Goal: Task Accomplishment & Management: Use online tool/utility

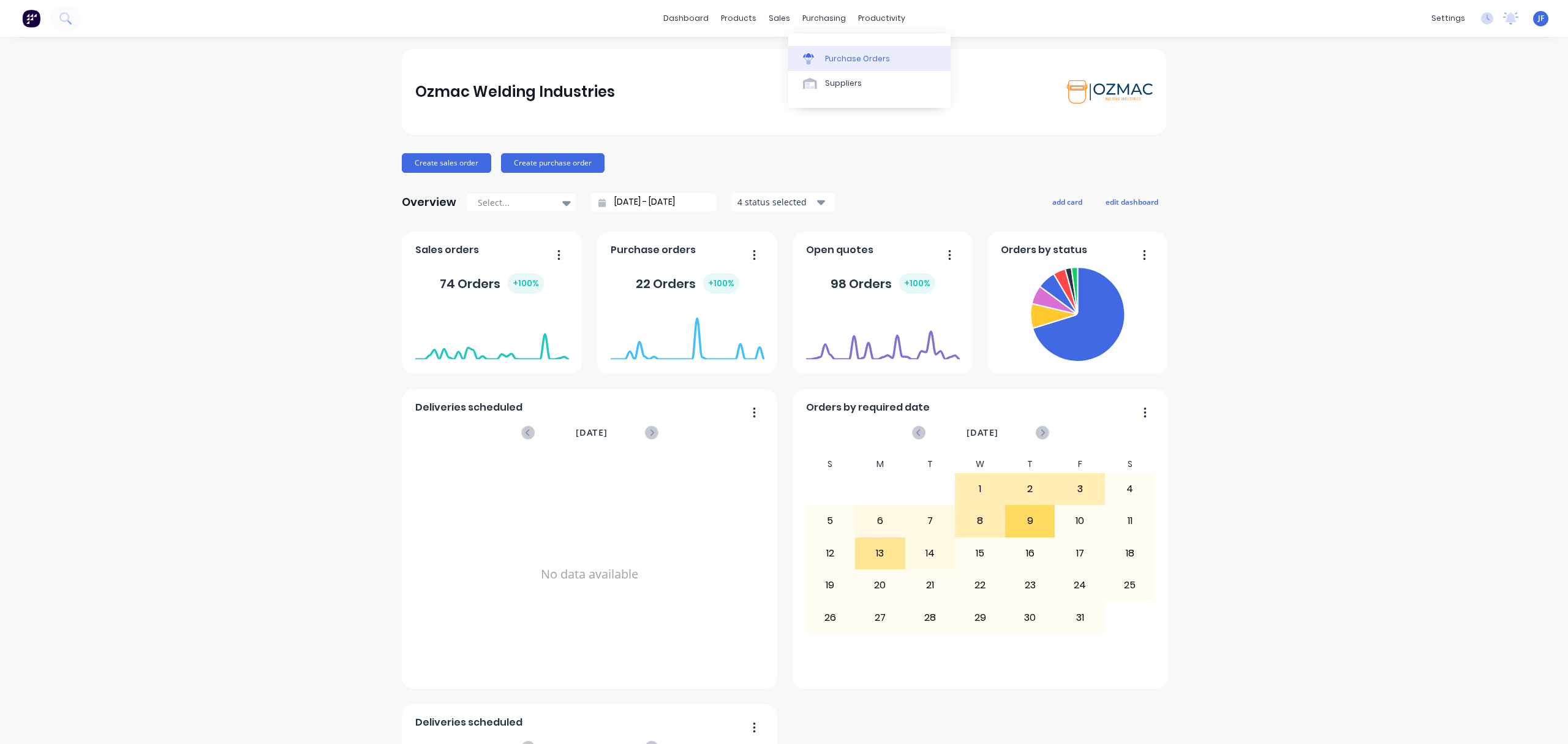
click at [841, 64] on div "Purchase Orders" at bounding box center [858, 58] width 65 height 11
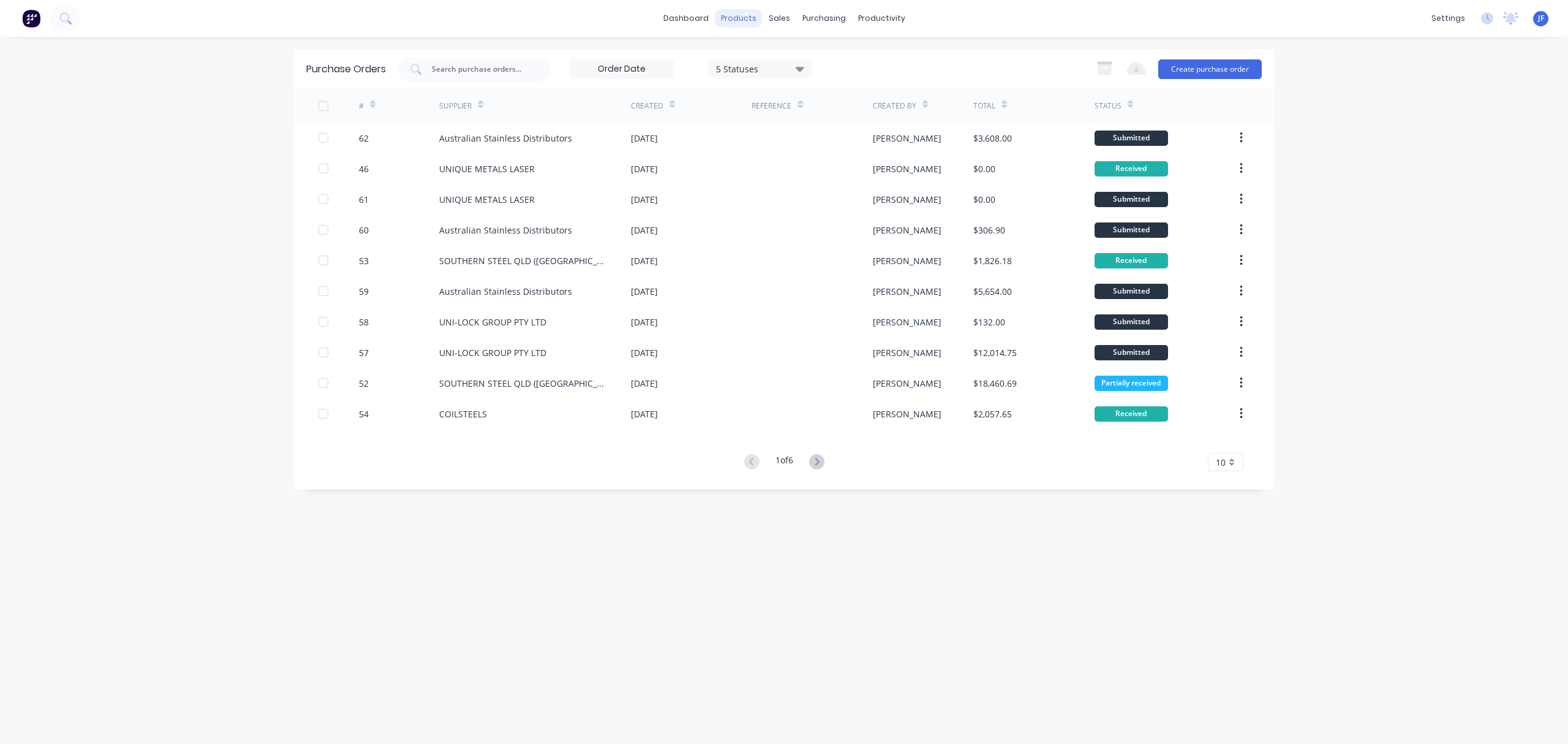
click at [731, 9] on div "products" at bounding box center [739, 19] width 48 height 19
click at [739, 18] on div "products" at bounding box center [739, 19] width 48 height 19
click at [763, 60] on div "Product Catalogue" at bounding box center [792, 58] width 76 height 11
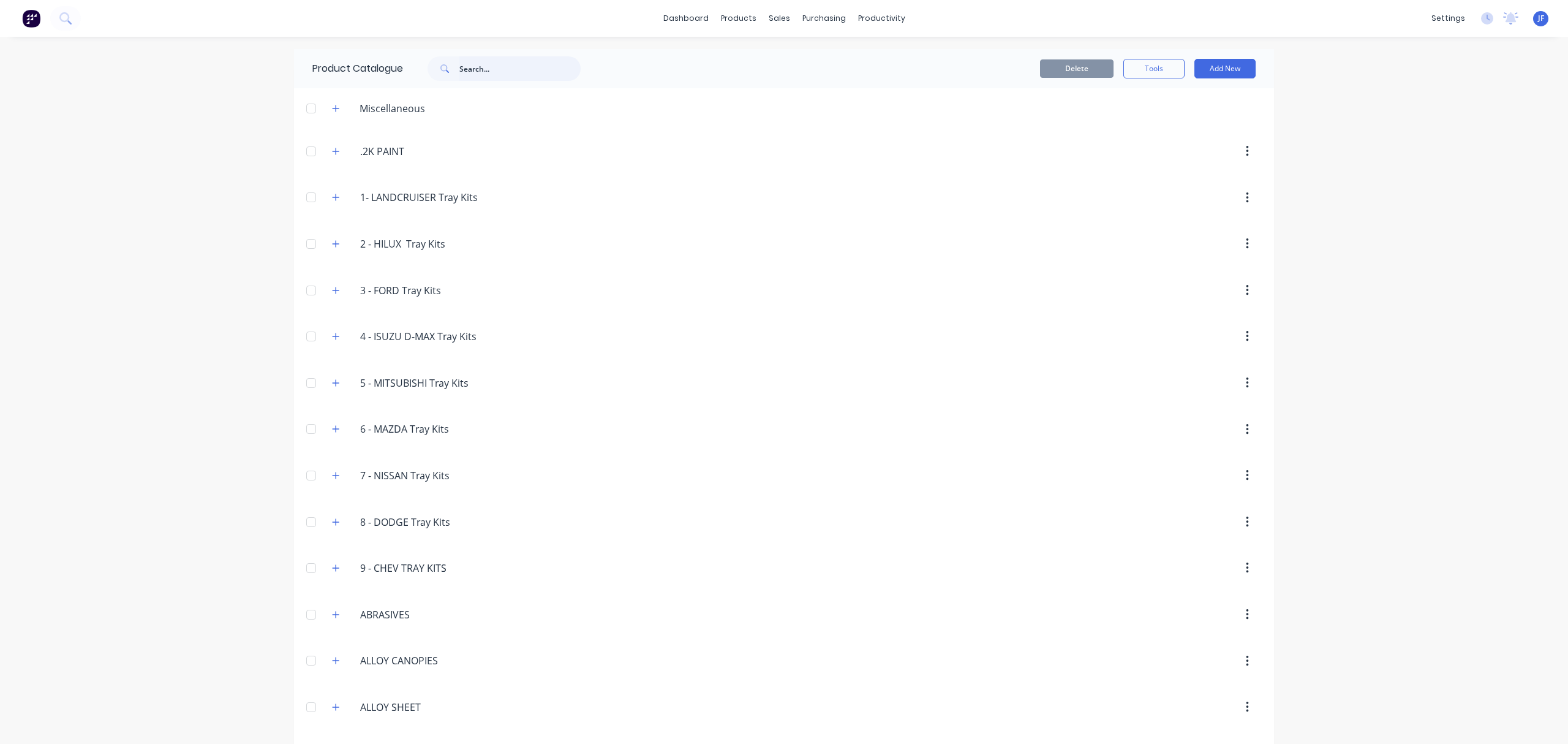
click at [507, 68] on input "text" at bounding box center [520, 68] width 121 height 25
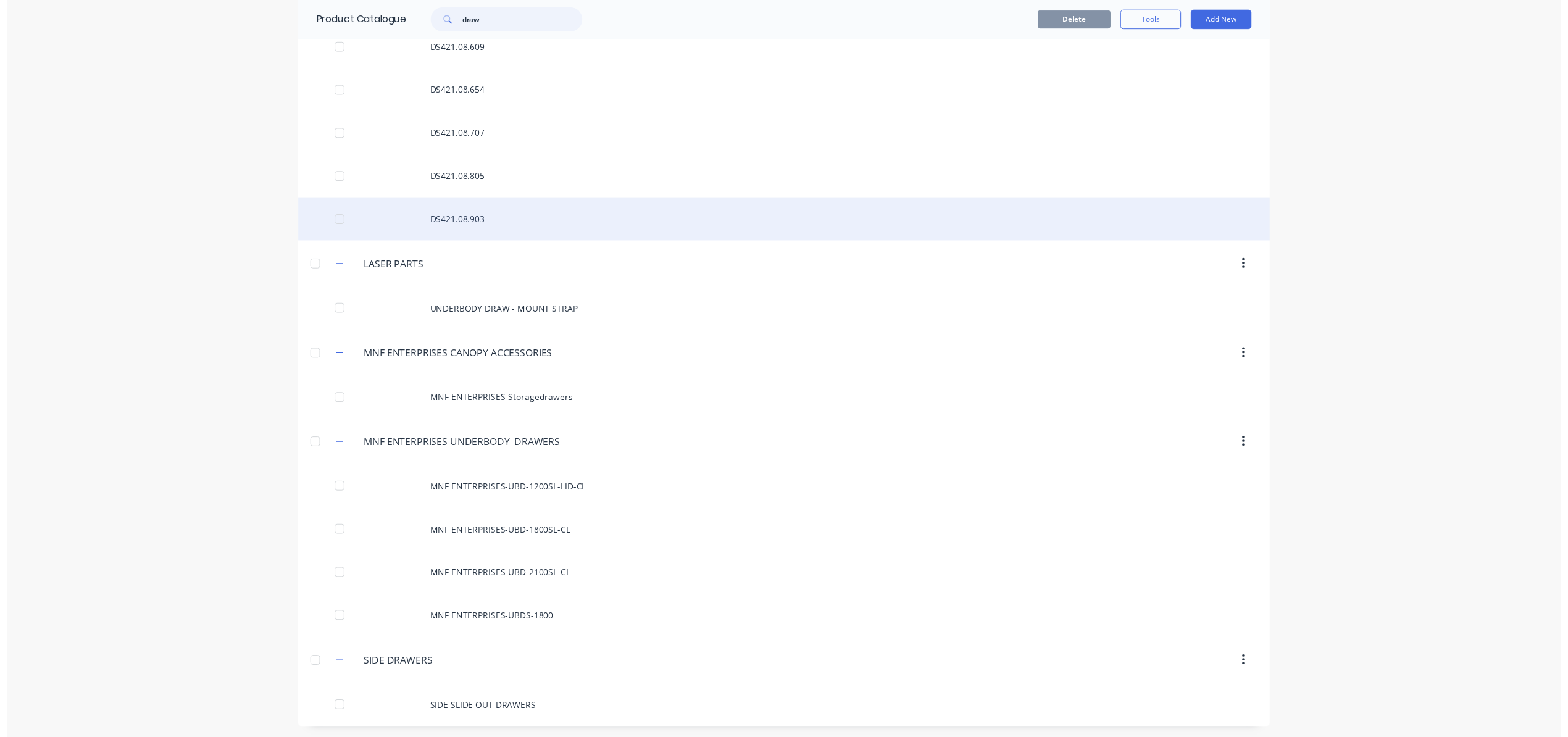
scroll to position [379, 0]
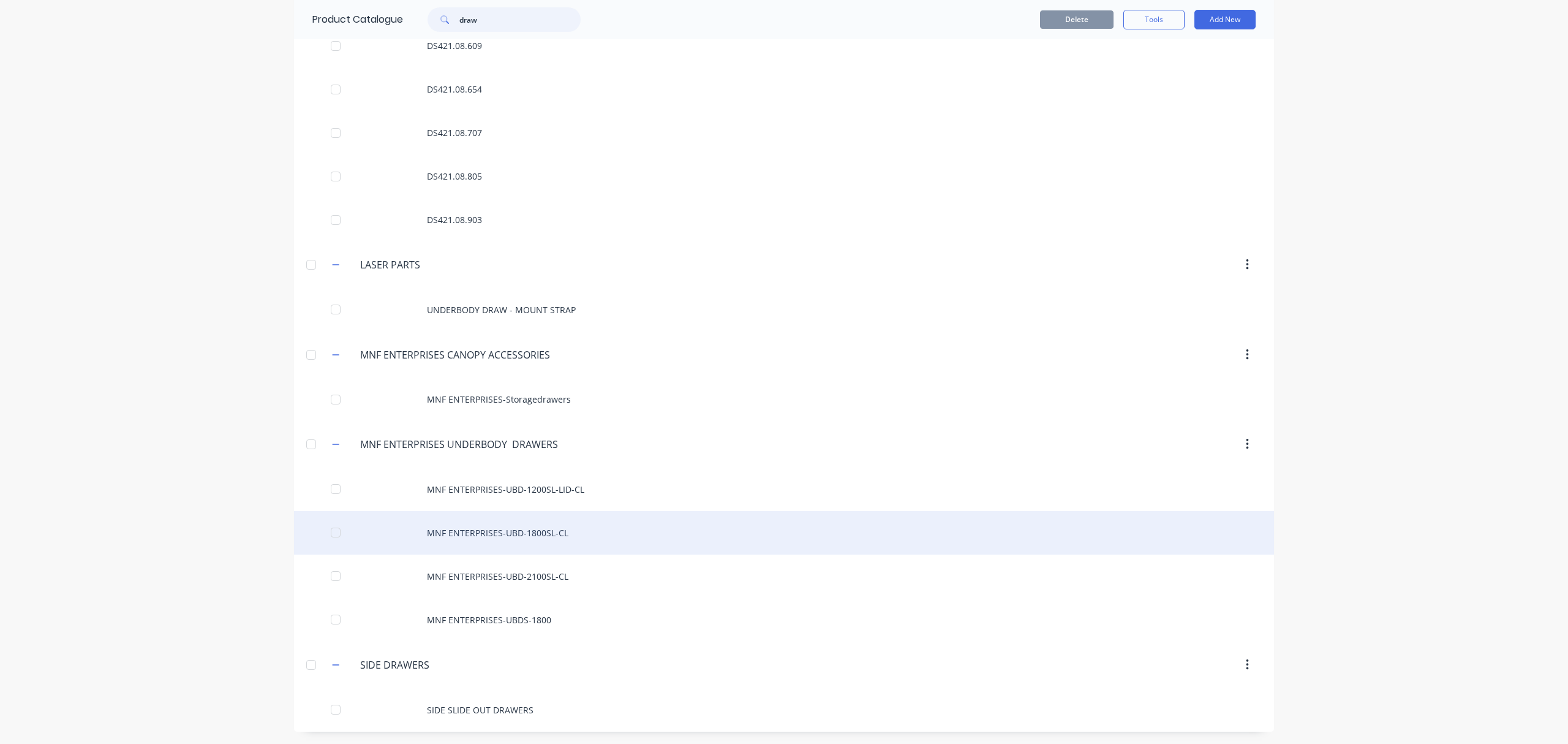
type input "draw"
click at [512, 533] on div "MNF ENTERPRISES-UBD-1800SL-CL" at bounding box center [784, 533] width 980 height 44
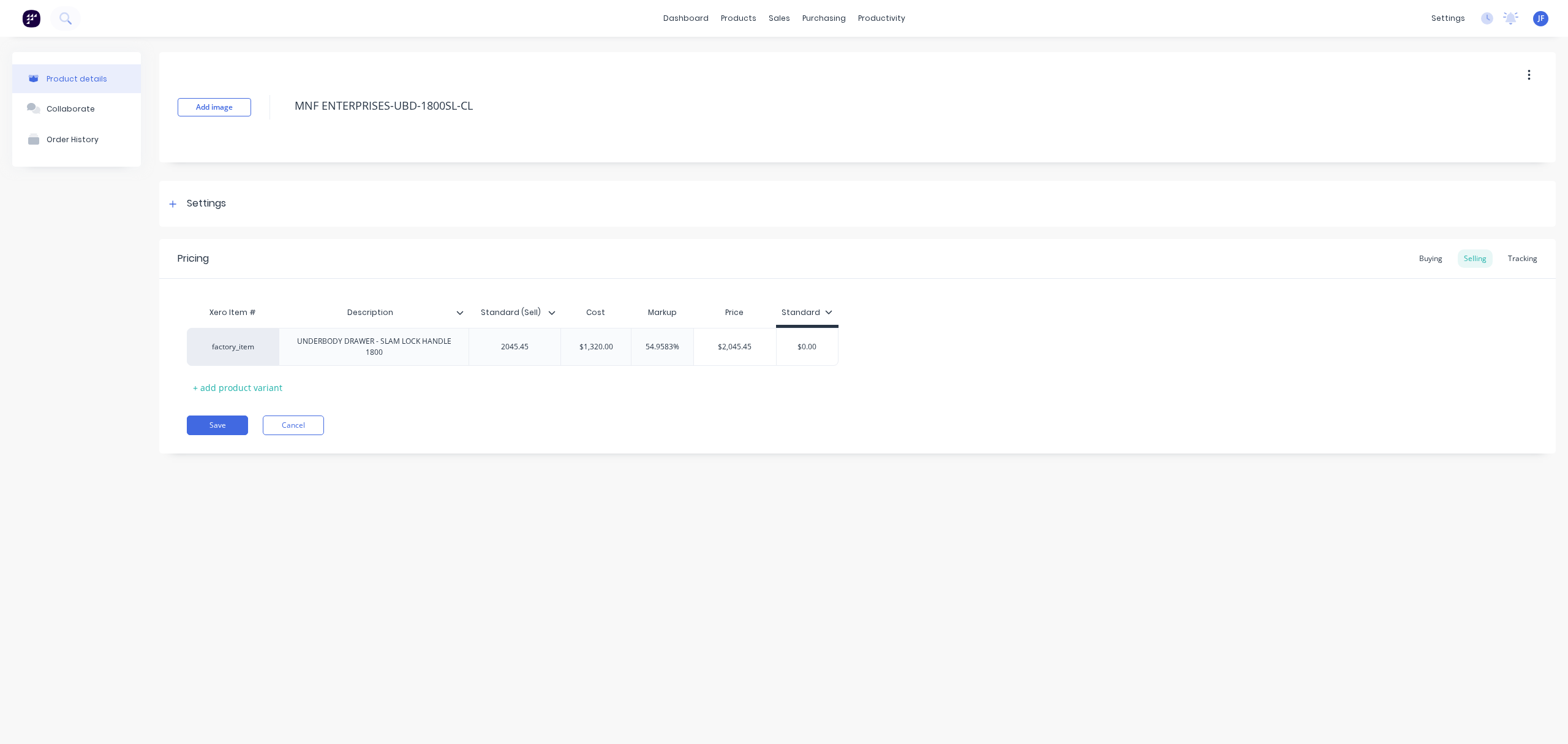
type textarea "x"
click at [894, 55] on div "Workflow" at bounding box center [902, 58] width 36 height 11
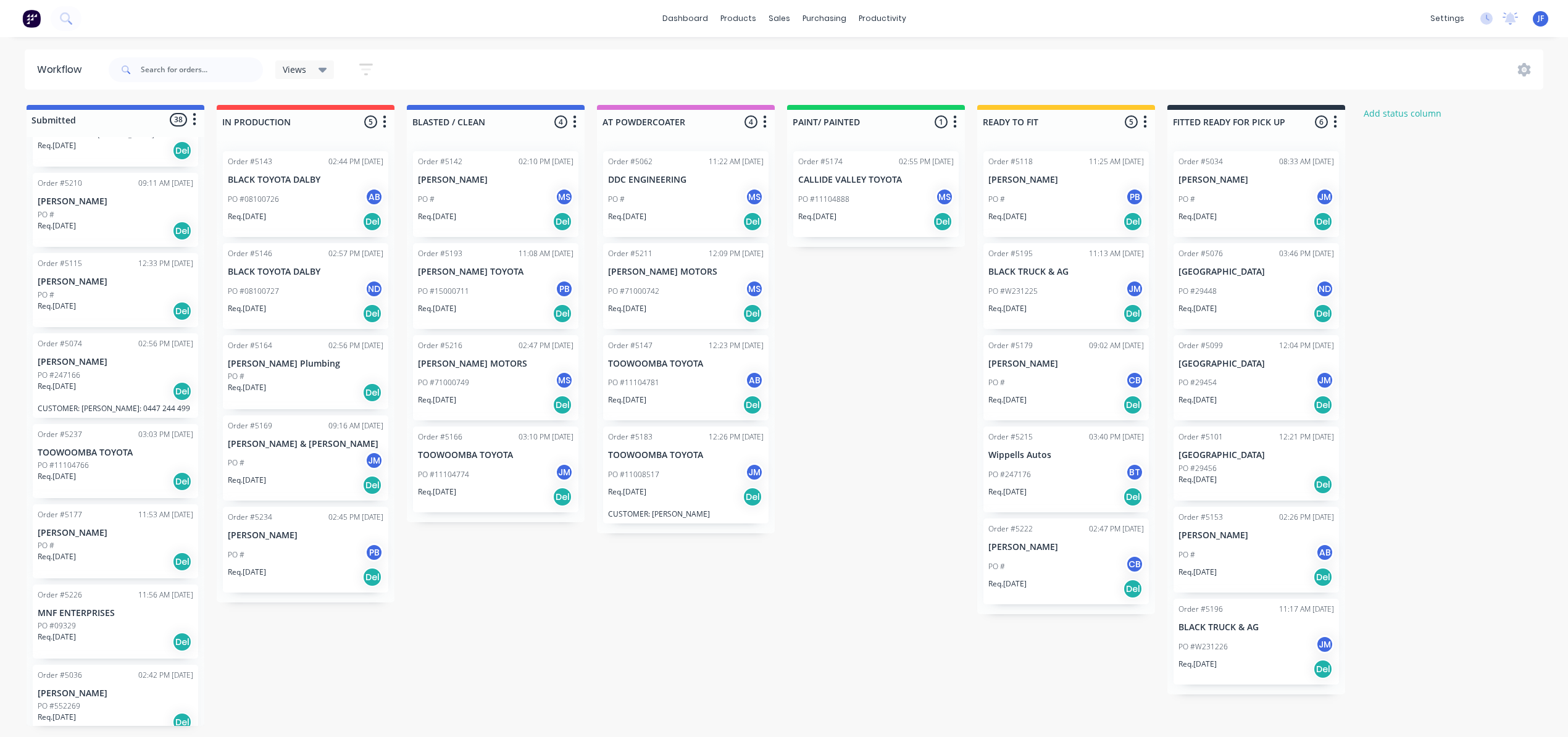
scroll to position [988, 0]
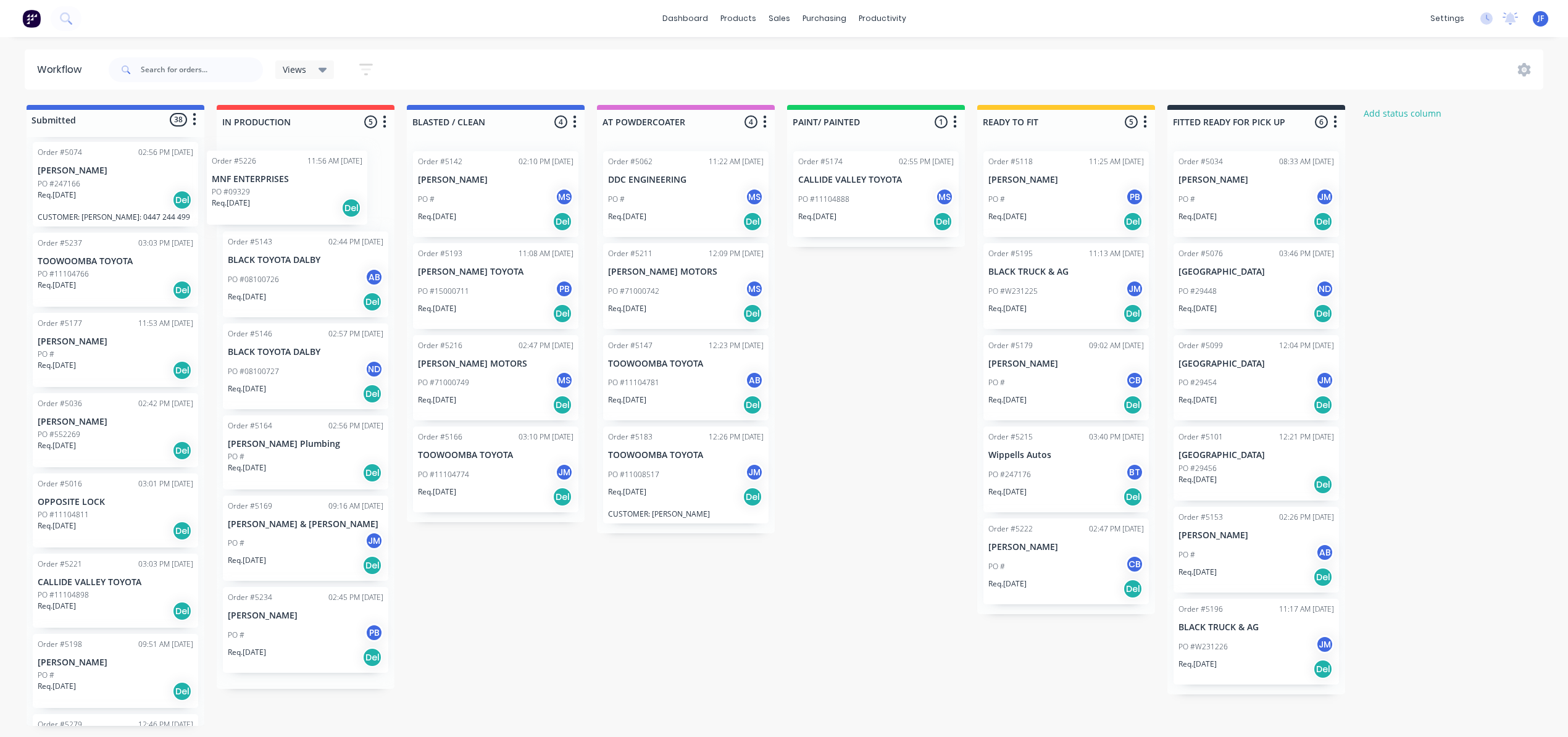
drag, startPoint x: 104, startPoint y: 451, endPoint x: 282, endPoint y: 209, distance: 300.4
click at [282, 209] on div "Submitted 38 Status colour #4169E1 hex #4169E1 Save Cancel Summaries Total orde…" at bounding box center [841, 415] width 1701 height 621
click at [321, 299] on div "Req. [DATE] Del" at bounding box center [305, 301] width 156 height 21
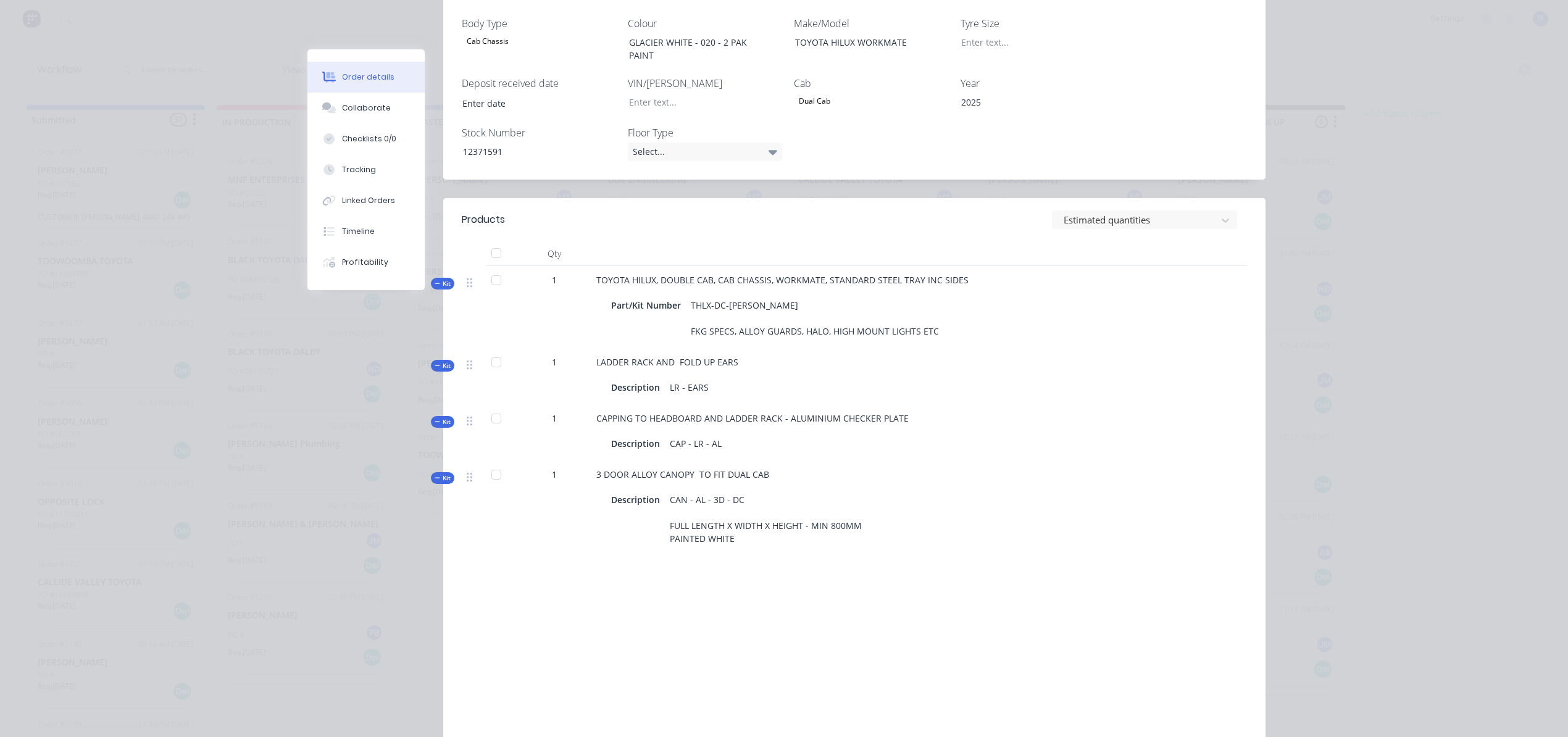
scroll to position [0, 0]
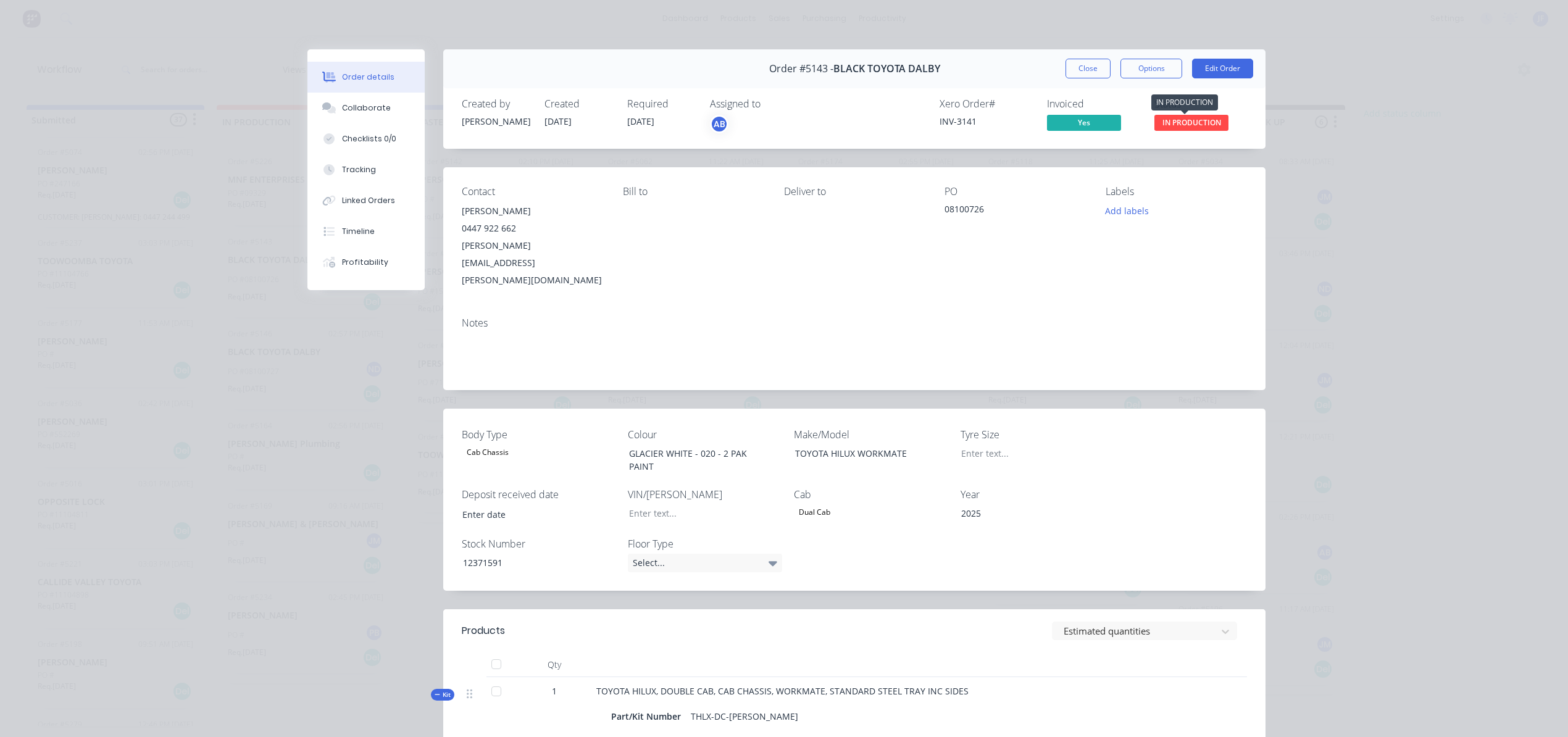
click at [1196, 125] on span "IN PRODUCTION" at bounding box center [1191, 122] width 74 height 15
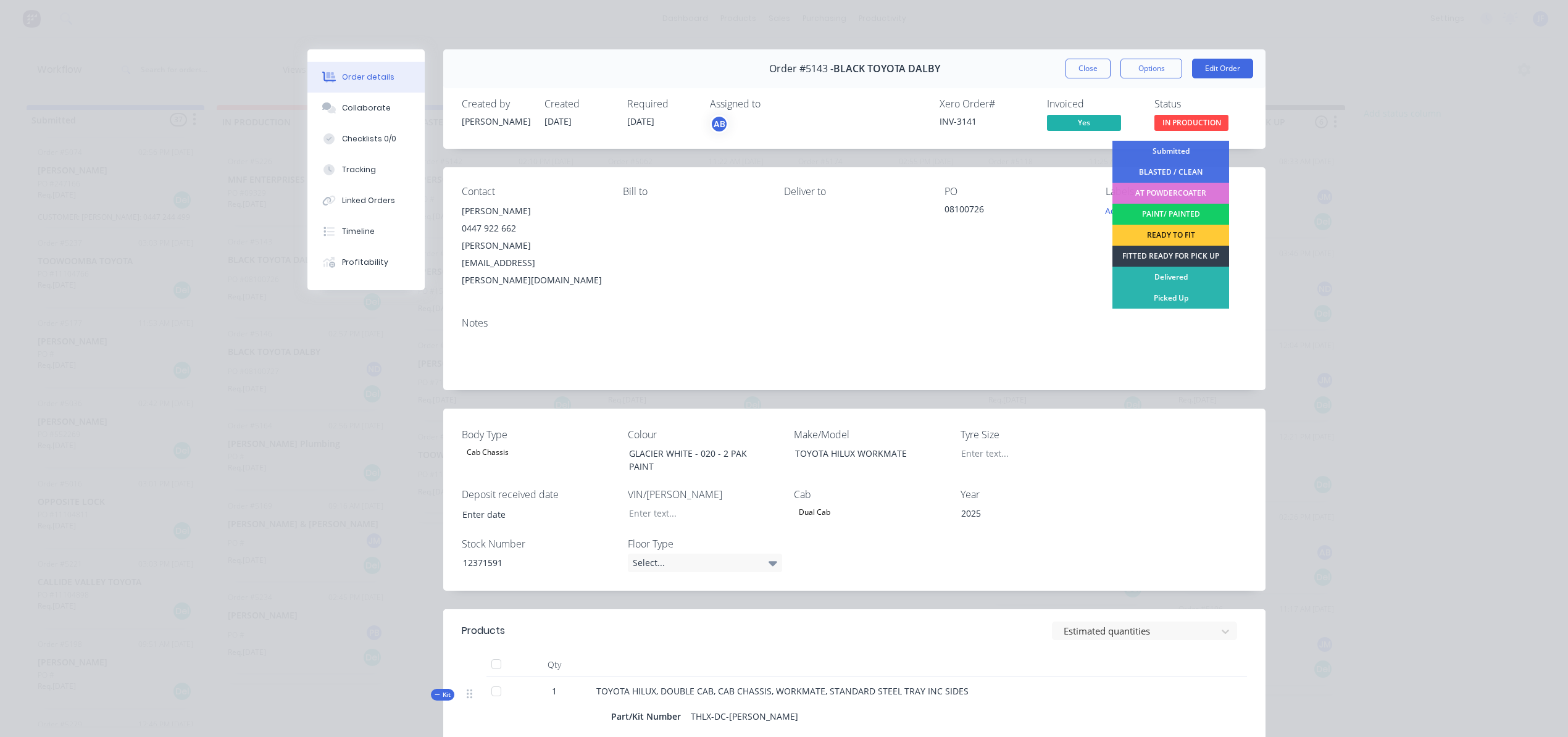
click at [1176, 210] on div "PAINT/ PAINTED" at bounding box center [1170, 214] width 117 height 21
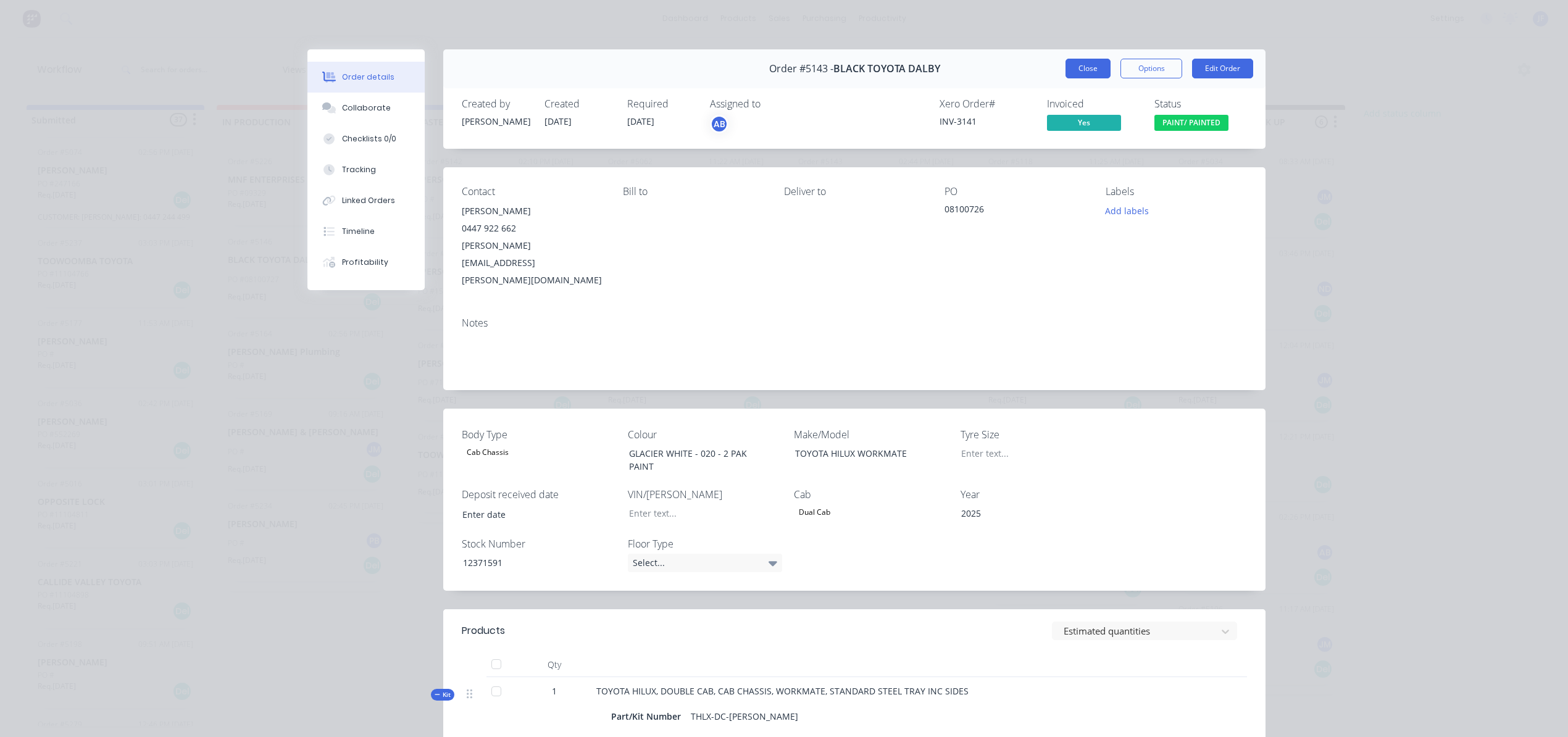
click at [1077, 69] on button "Close" at bounding box center [1088, 69] width 45 height 20
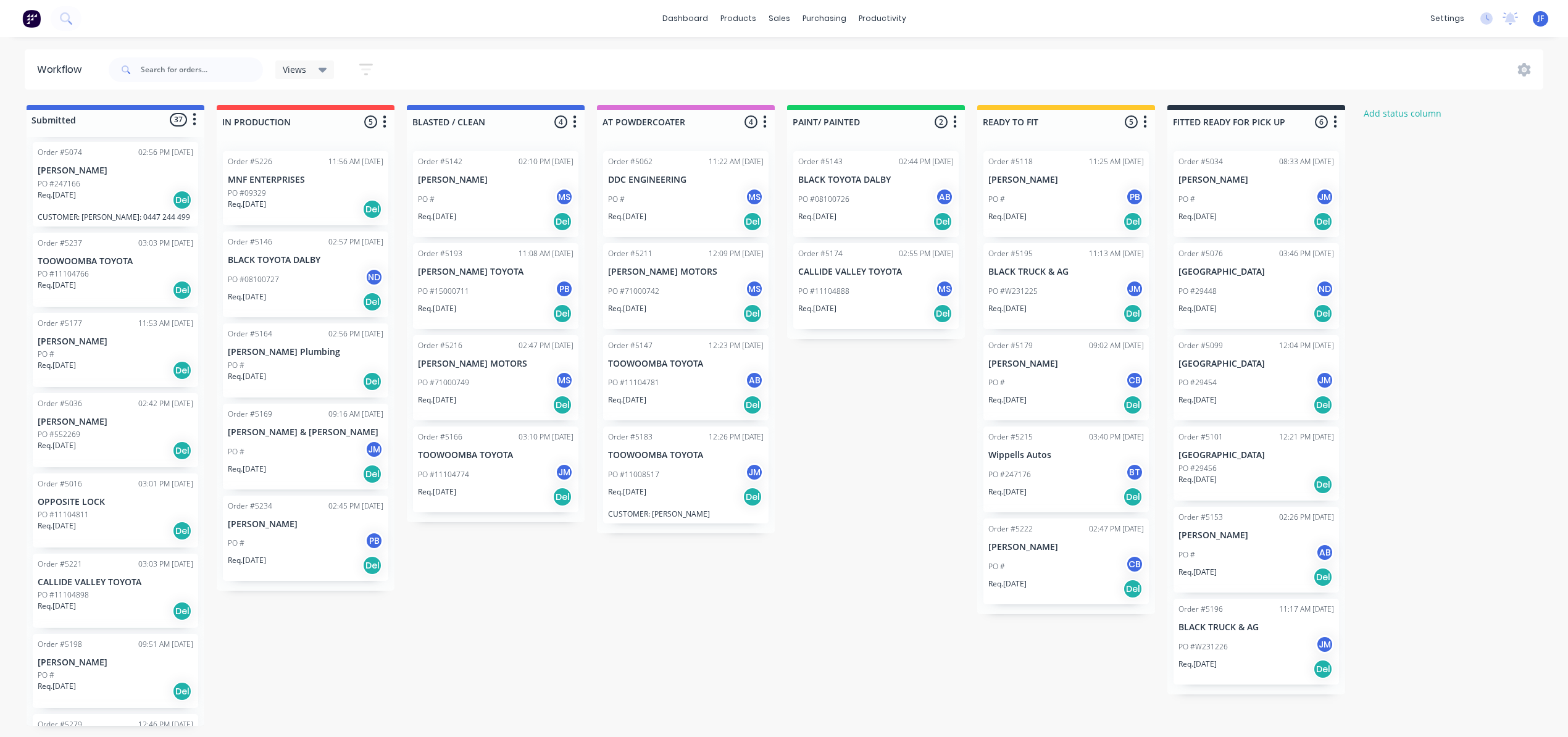
click at [263, 269] on div "Order #5226 11:56 AM [DATE] MNF ENTERPRISES PO #09329 Req. [DATE] Del Order #51…" at bounding box center [306, 366] width 178 height 449
click at [304, 272] on div "PO #08100727 ND" at bounding box center [305, 279] width 156 height 23
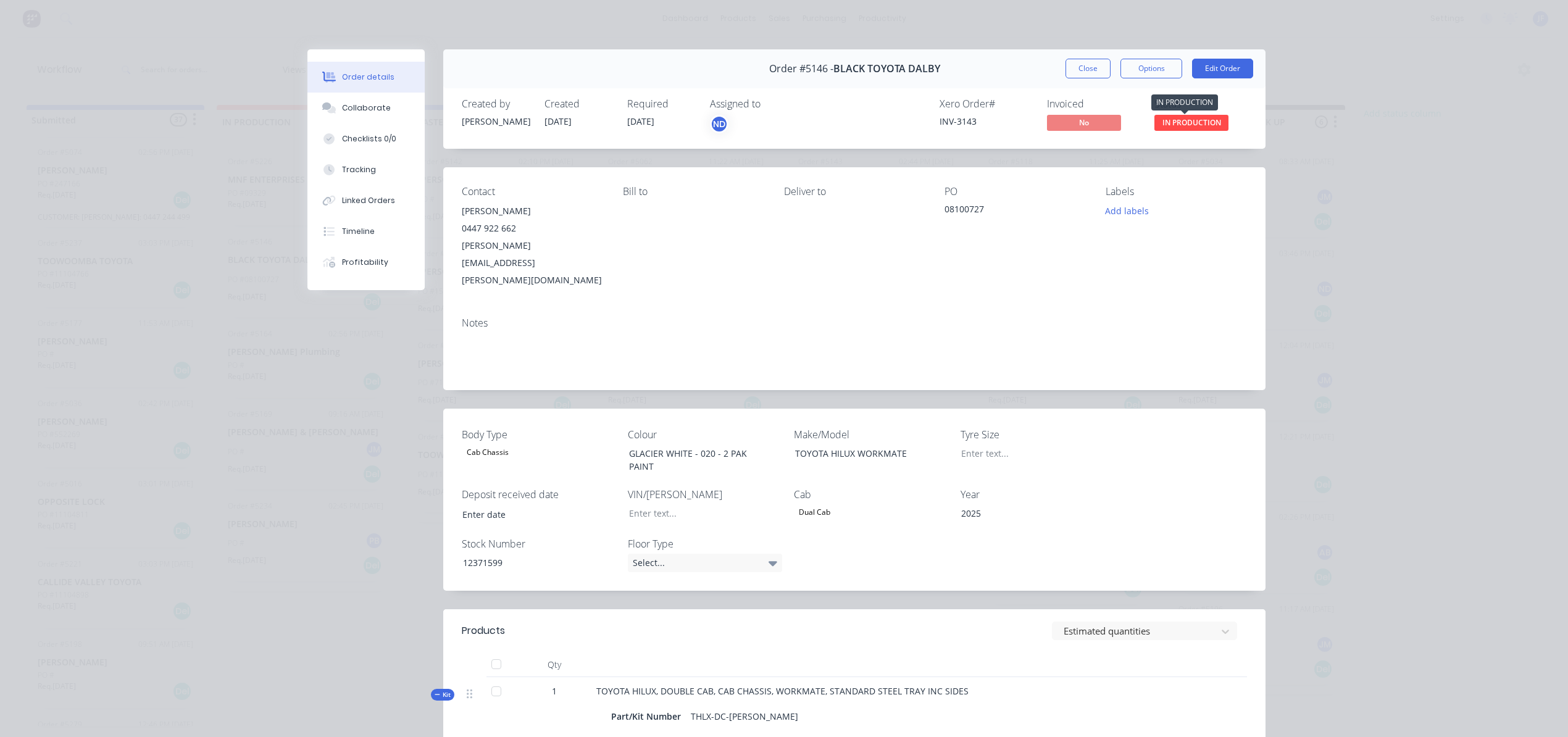
click at [1175, 124] on span "IN PRODUCTION" at bounding box center [1191, 122] width 74 height 15
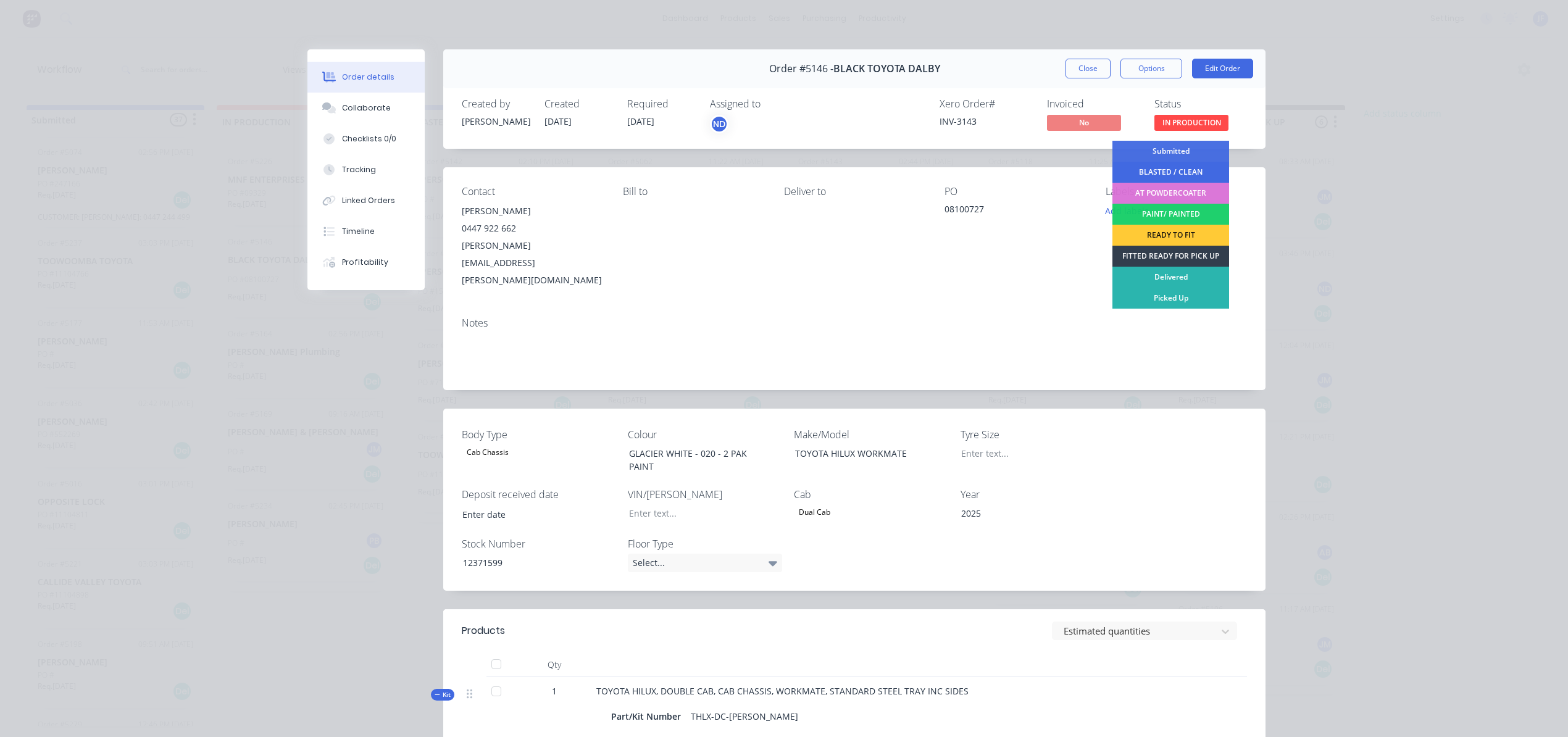
click at [1161, 172] on div "BLASTED / CLEAN" at bounding box center [1170, 172] width 117 height 21
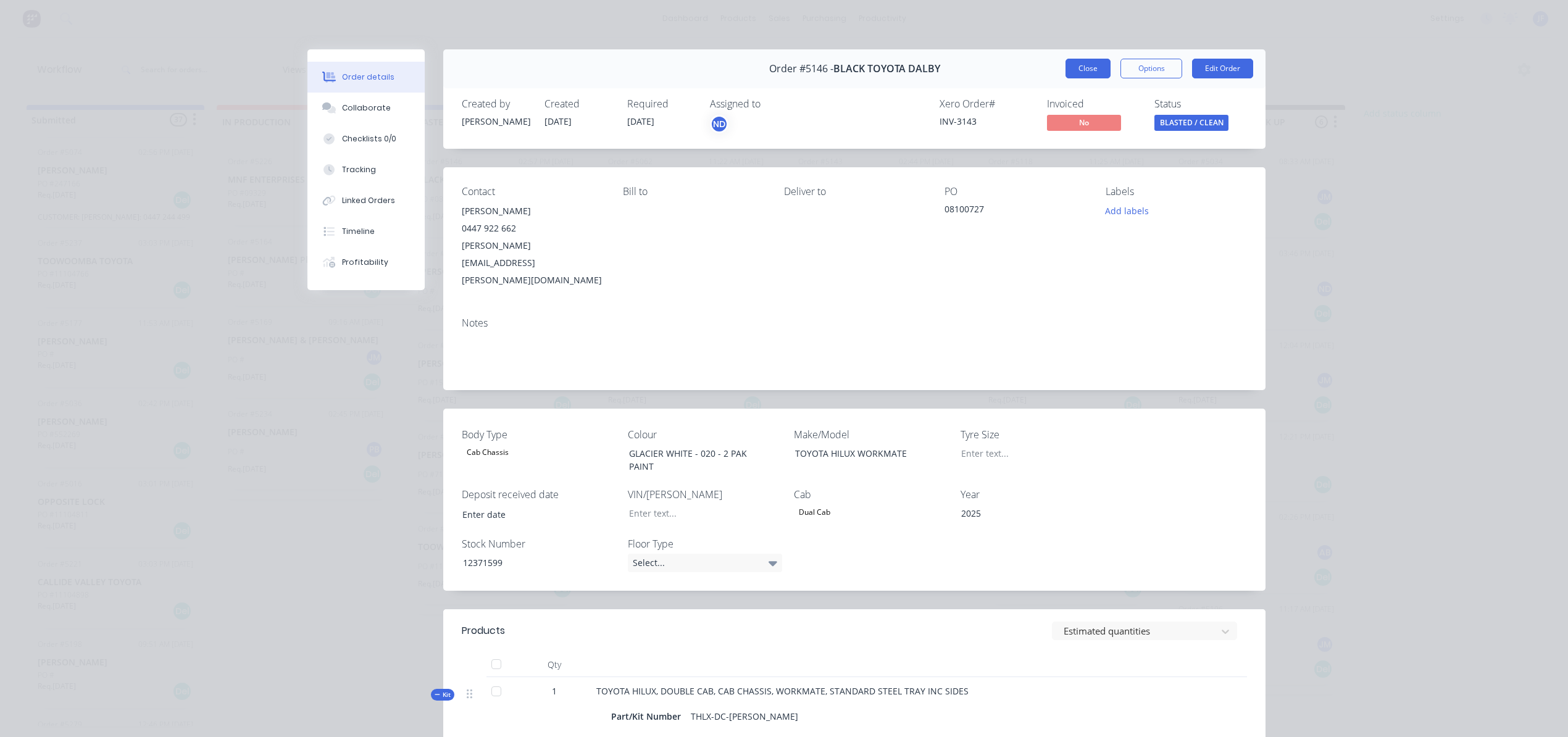
click at [1082, 70] on button "Close" at bounding box center [1088, 69] width 45 height 20
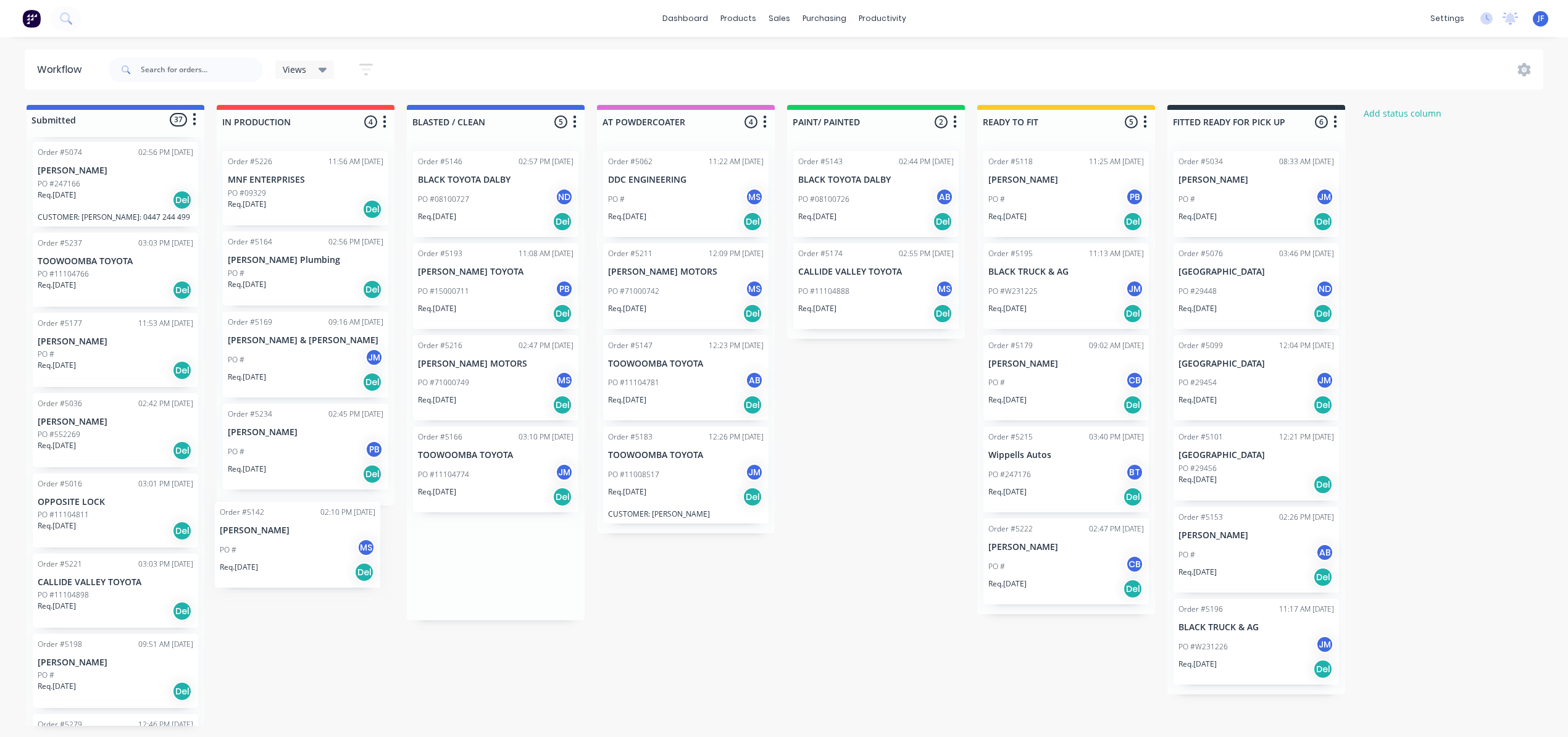
scroll to position [1, 0]
drag, startPoint x: 492, startPoint y: 297, endPoint x: 275, endPoint y: 573, distance: 351.1
click at [275, 573] on div "Submitted 37 Status colour #4169E1 hex #4169E1 Save Cancel Summaries Total orde…" at bounding box center [841, 415] width 1701 height 621
drag, startPoint x: 489, startPoint y: 284, endPoint x: 288, endPoint y: 537, distance: 323.1
click at [288, 537] on div "Submitted 37 Status colour #4169E1 hex #4169E1 Save Cancel Summaries Total orde…" at bounding box center [841, 415] width 1701 height 621
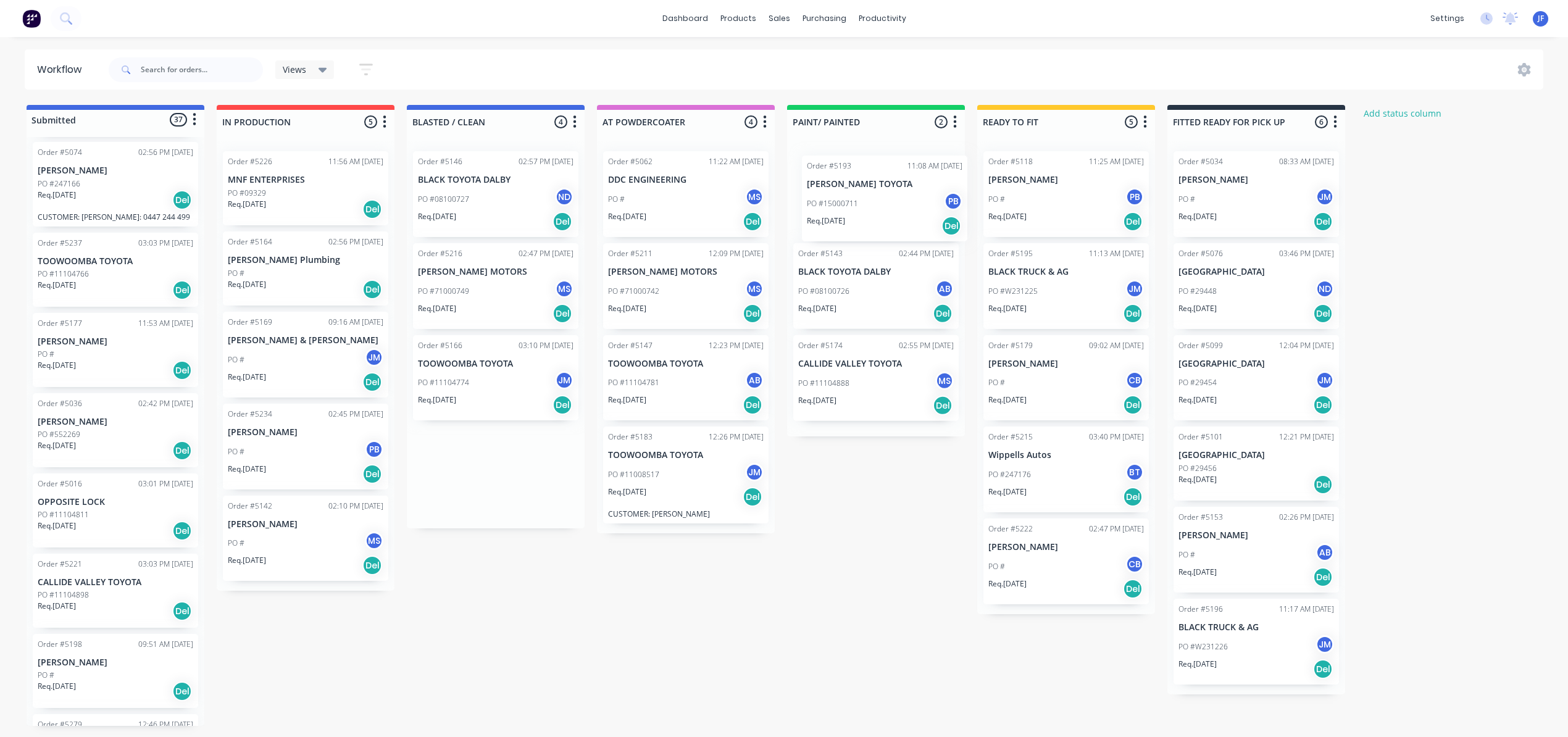
drag, startPoint x: 491, startPoint y: 294, endPoint x: 884, endPoint y: 208, distance: 402.3
click at [884, 208] on div "Submitted 37 Status colour #4169E1 hex #4169E1 Save Cancel Summaries Total orde…" at bounding box center [841, 415] width 1701 height 621
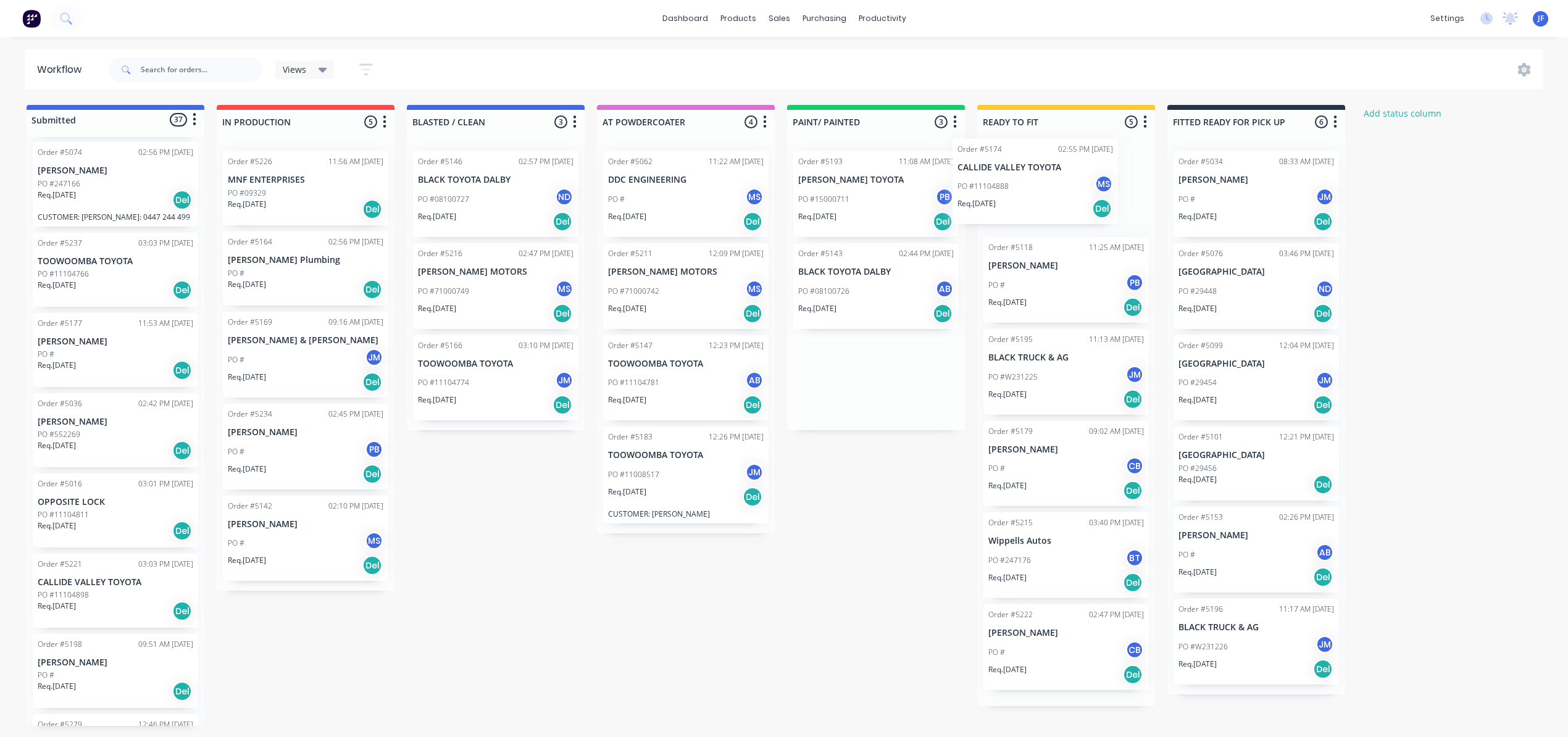
scroll to position [0, 0]
drag, startPoint x: 863, startPoint y: 387, endPoint x: 1065, endPoint y: 198, distance: 276.6
click at [1065, 198] on div "Submitted 37 Status colour #4169E1 hex #4169E1 Save Cancel Summaries Total orde…" at bounding box center [841, 415] width 1701 height 621
click at [1074, 390] on div "PO #W231225 JM" at bounding box center [1065, 383] width 156 height 23
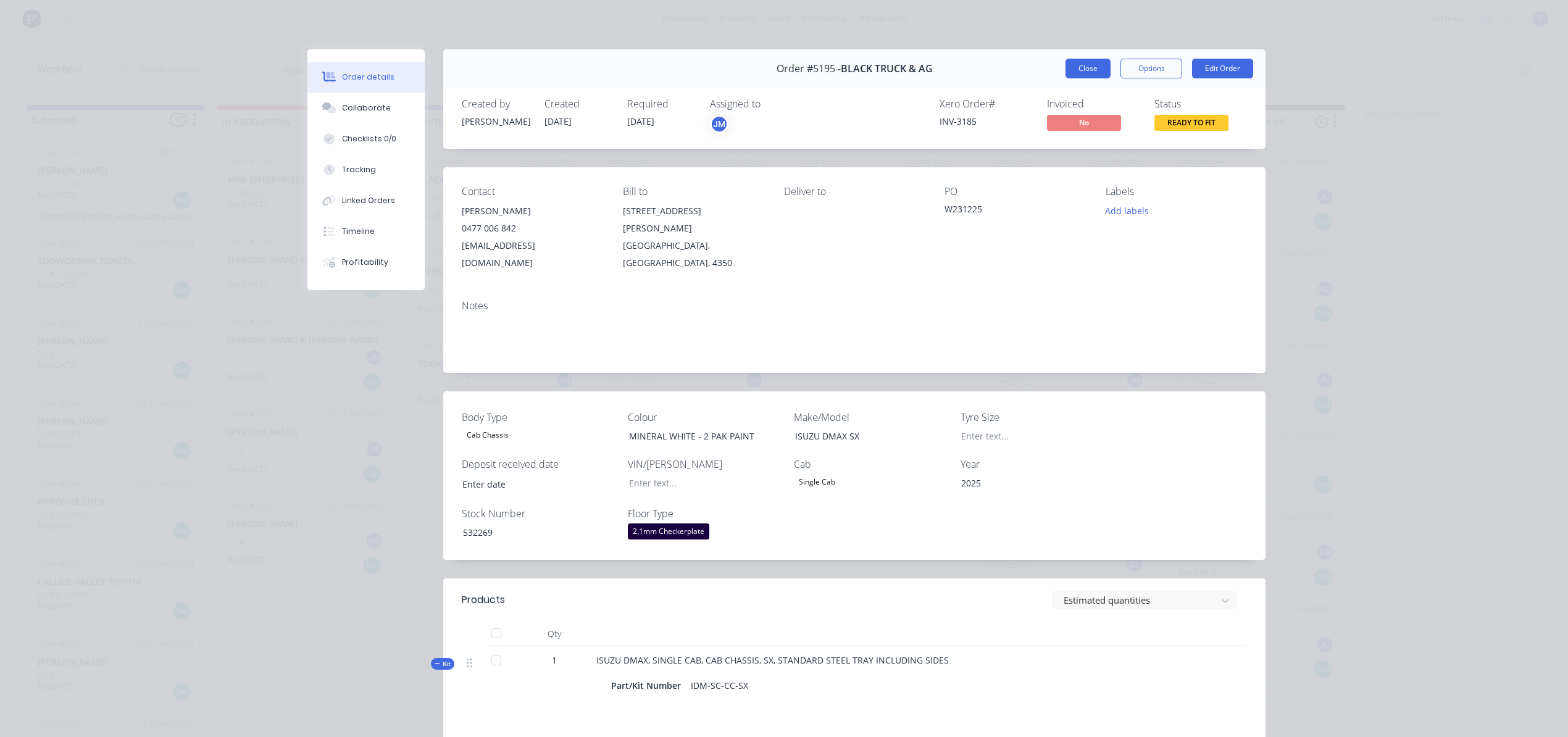
click at [1089, 67] on button "Close" at bounding box center [1088, 69] width 45 height 20
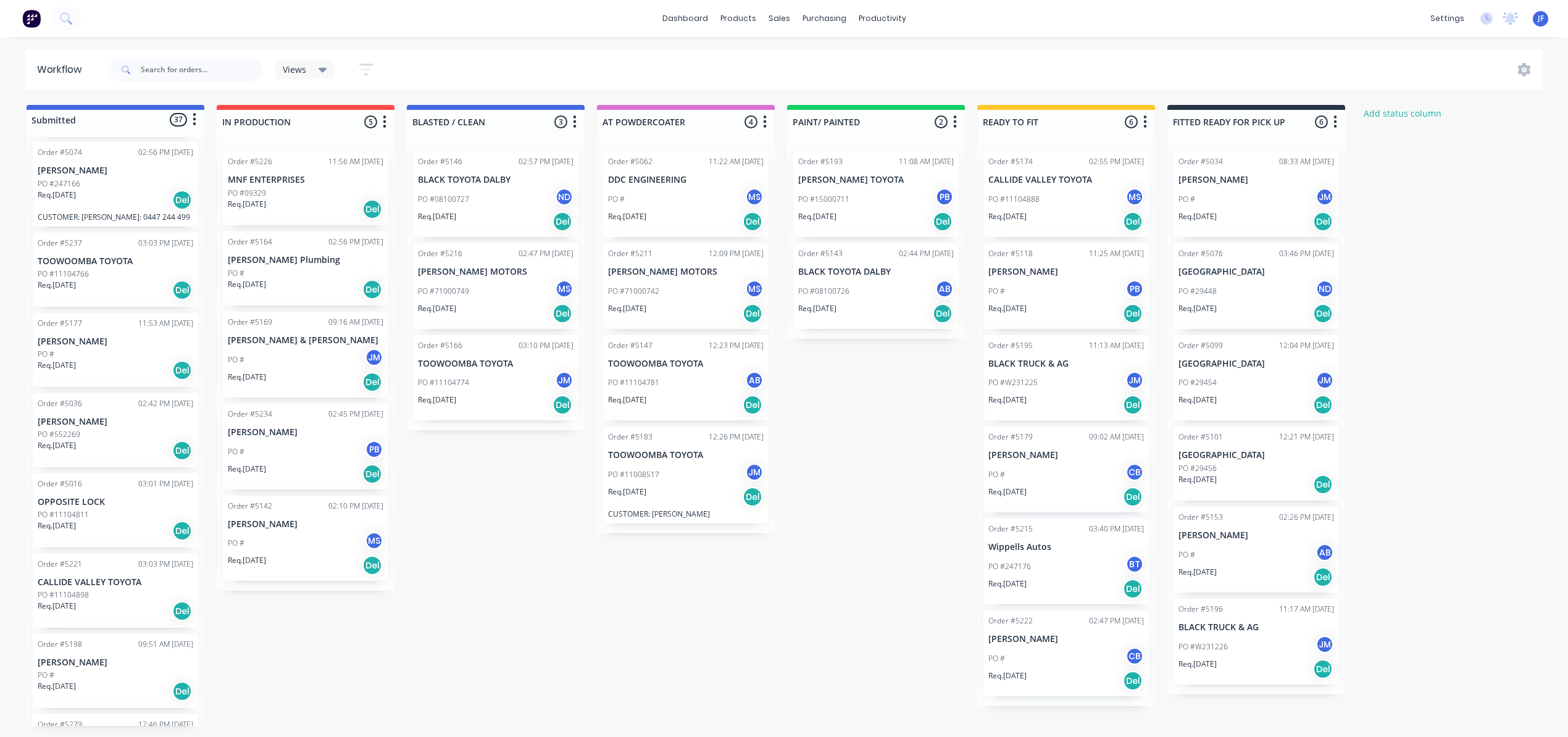
click at [1057, 570] on div "PO #247176 BT" at bounding box center [1065, 566] width 156 height 23
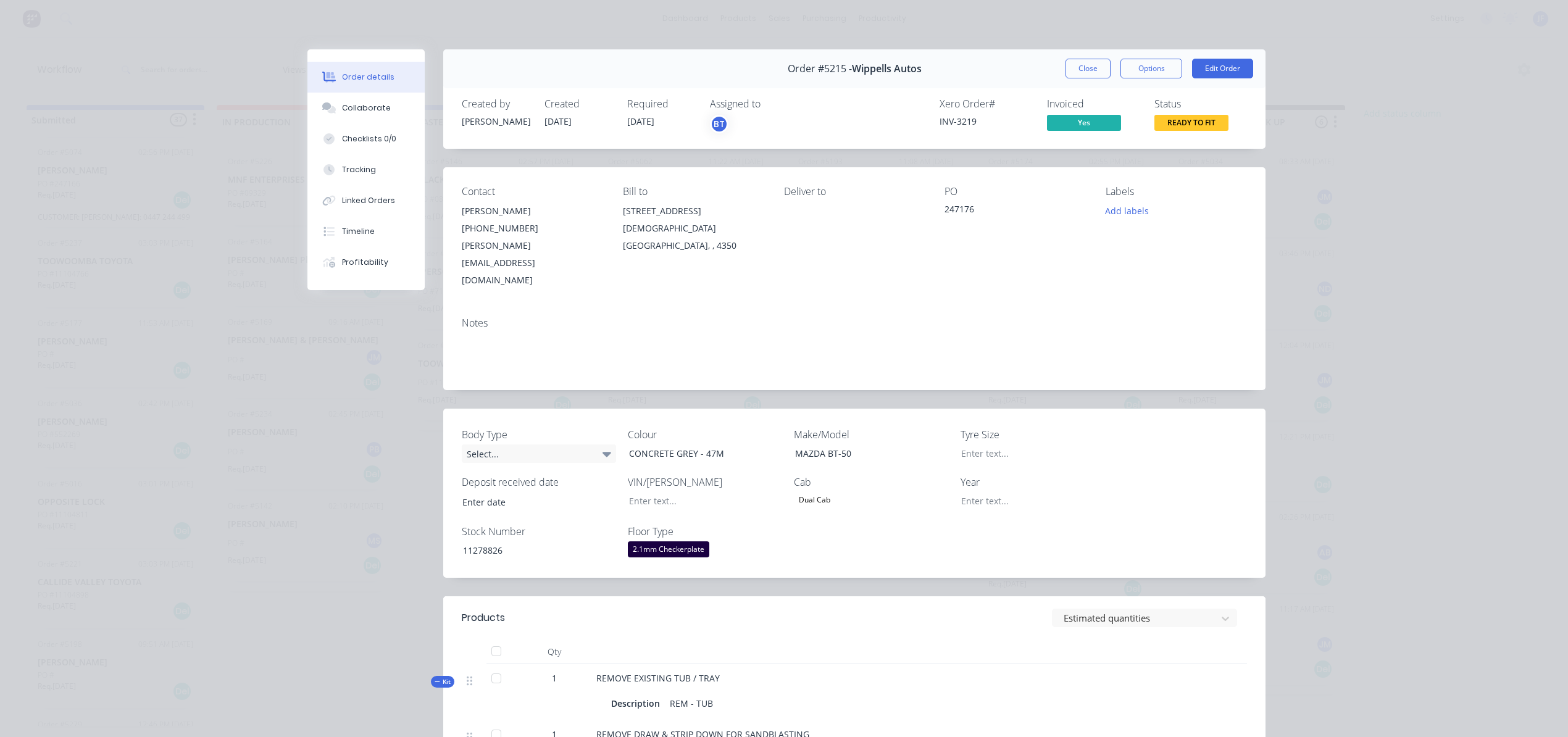
click at [1173, 121] on span "READY TO FIT" at bounding box center [1191, 122] width 74 height 15
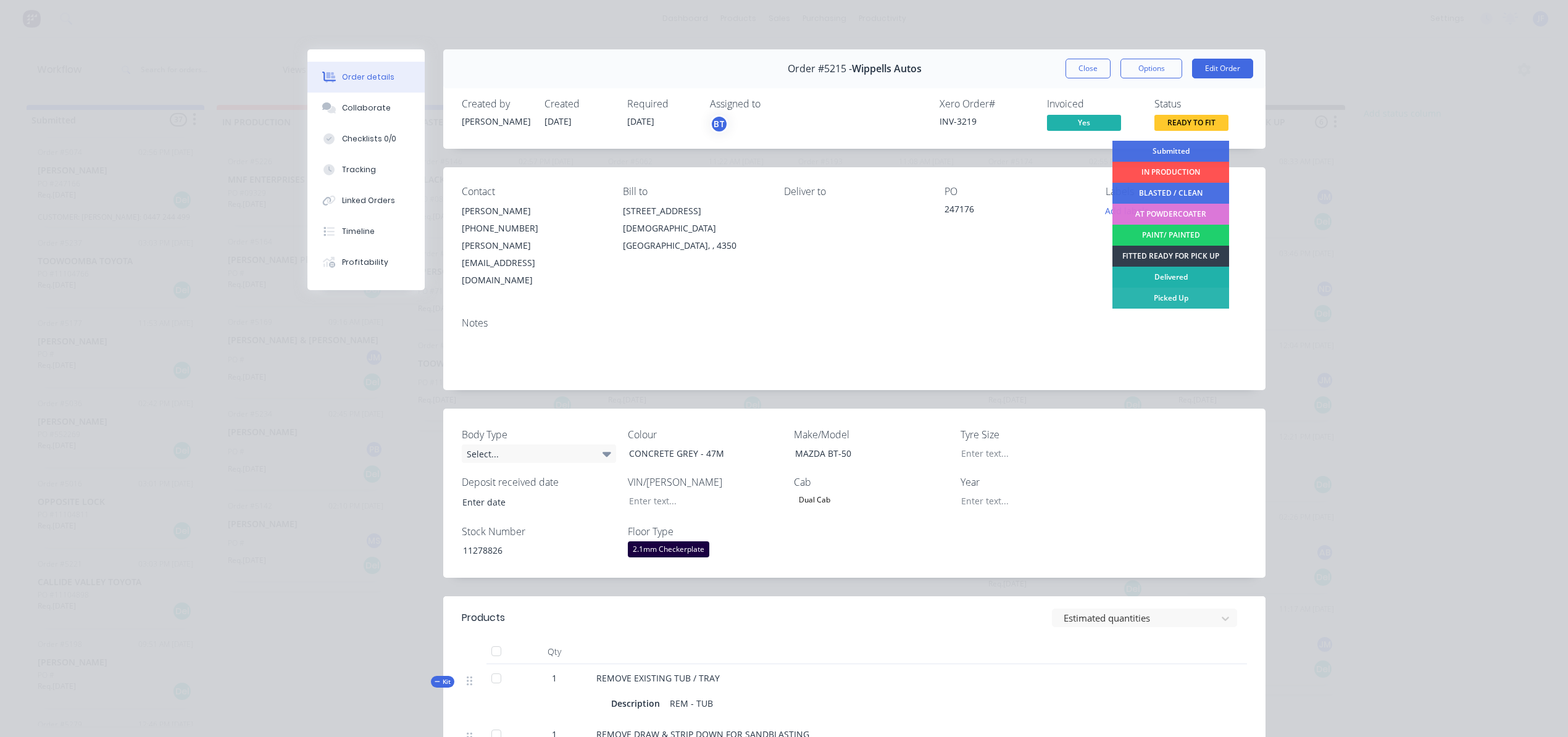
click at [1161, 274] on div "Delivered" at bounding box center [1170, 276] width 117 height 21
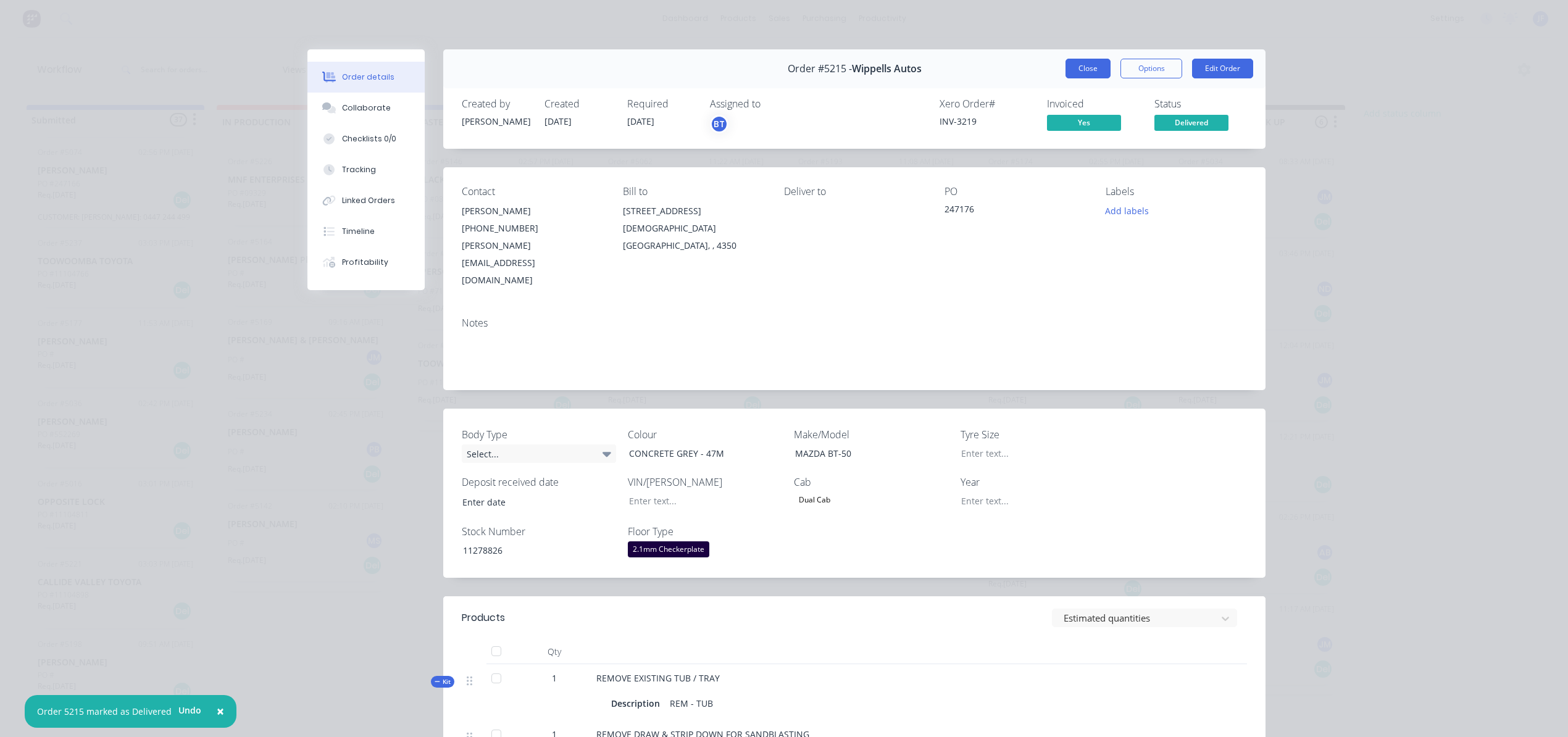
click at [1082, 65] on button "Close" at bounding box center [1088, 69] width 45 height 20
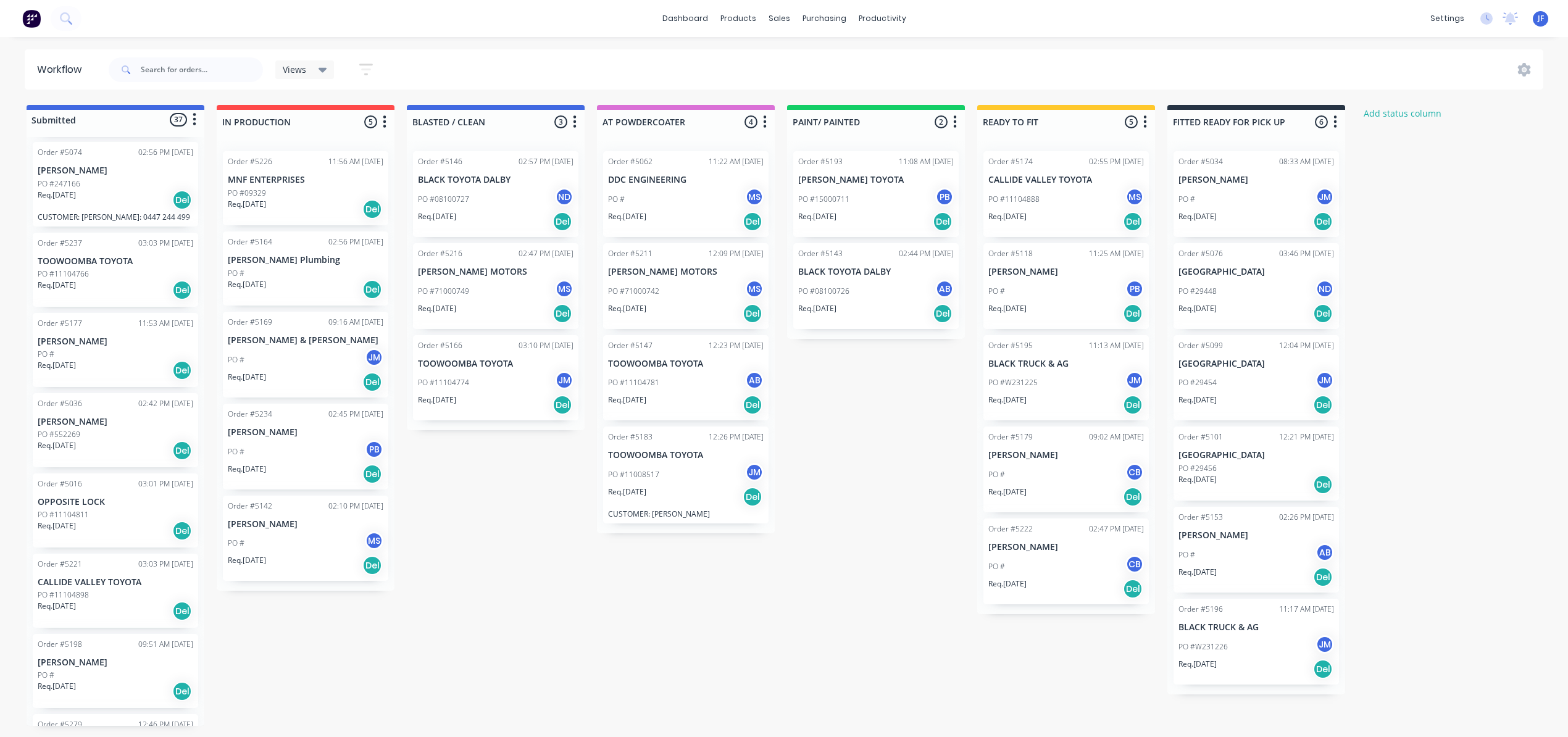
click at [1283, 564] on div "PO # AB" at bounding box center [1256, 555] width 156 height 23
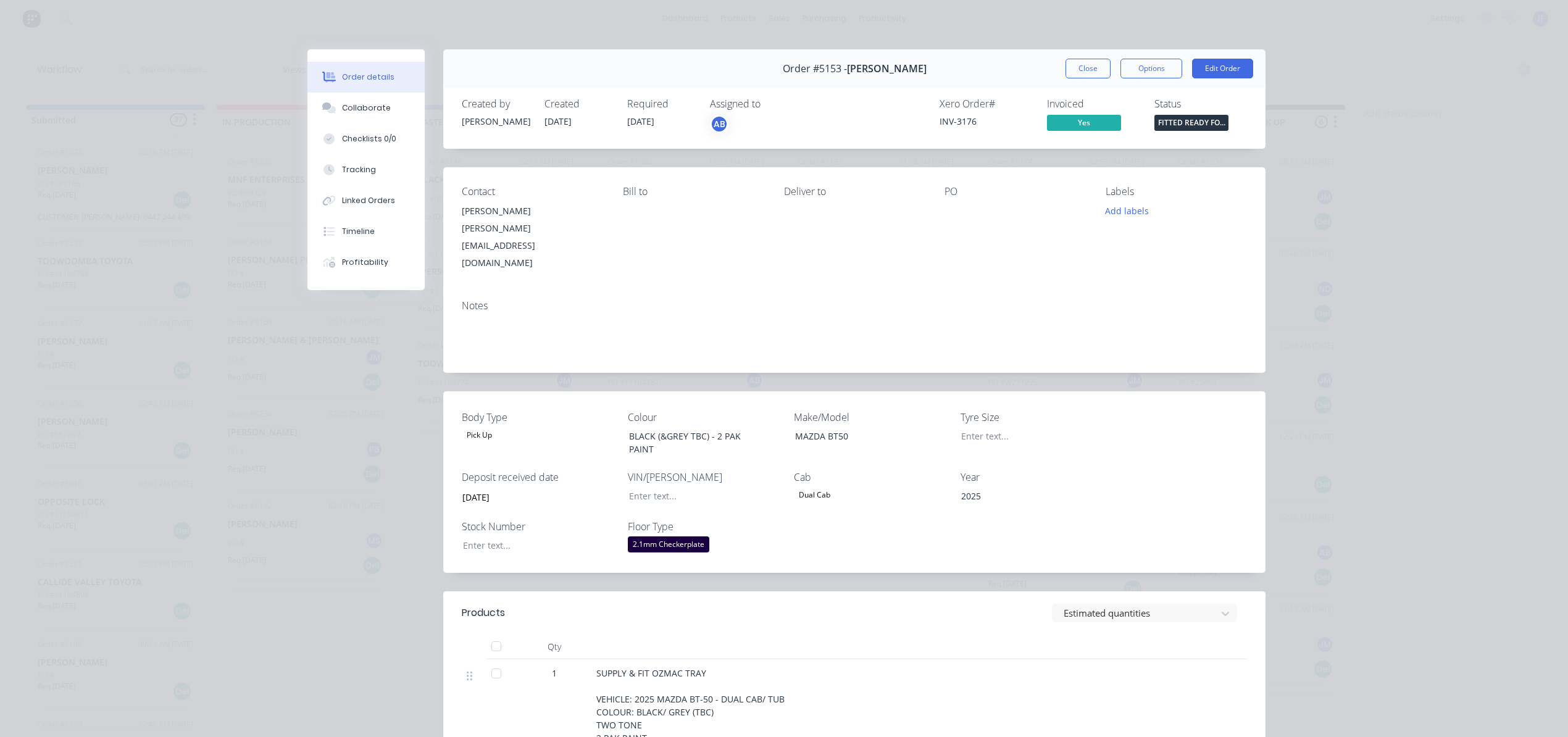
drag, startPoint x: 1072, startPoint y: 72, endPoint x: 1082, endPoint y: 72, distance: 10.0
click at [1073, 72] on button "Close" at bounding box center [1088, 69] width 45 height 20
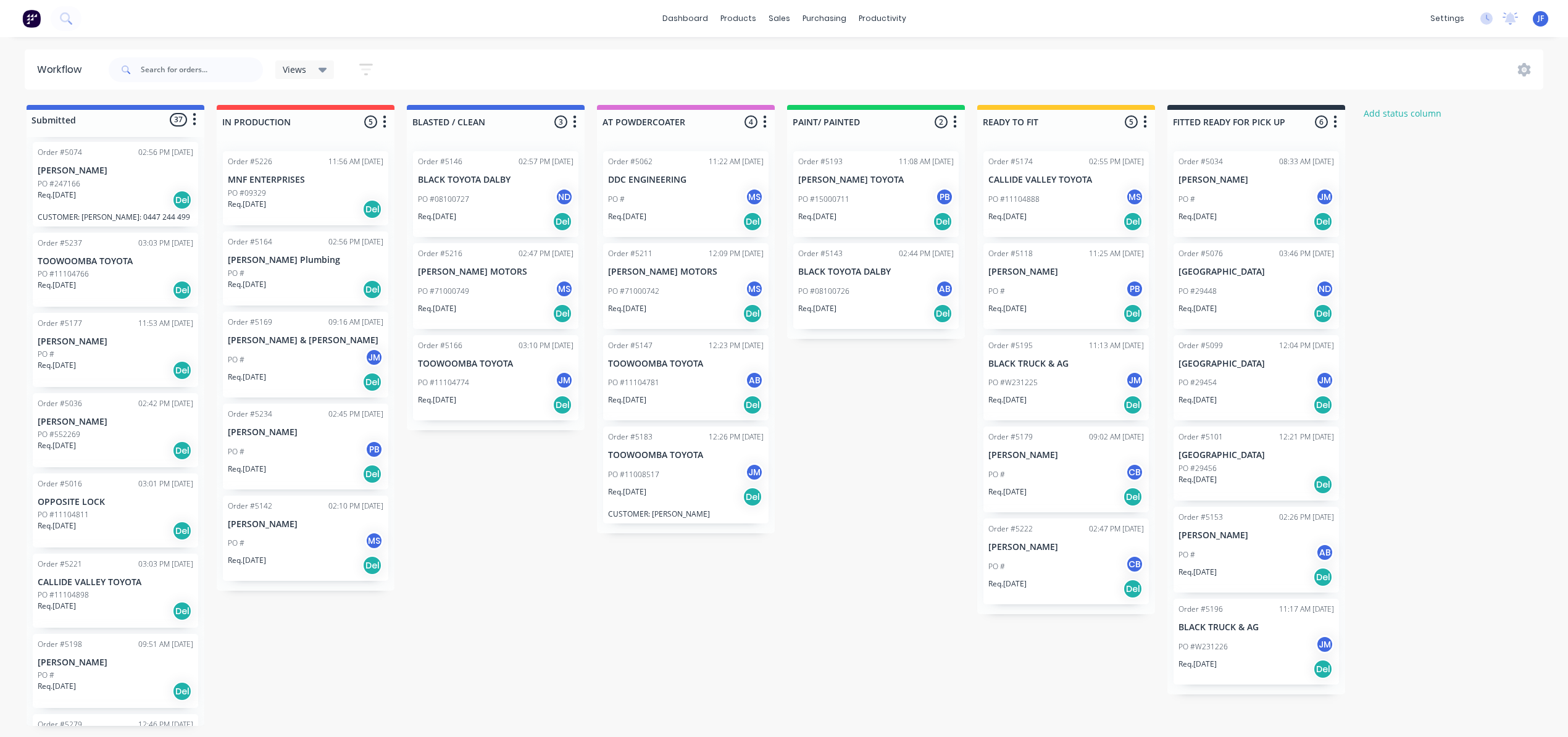
click at [1274, 668] on div "Req. [DATE] Del" at bounding box center [1256, 669] width 156 height 21
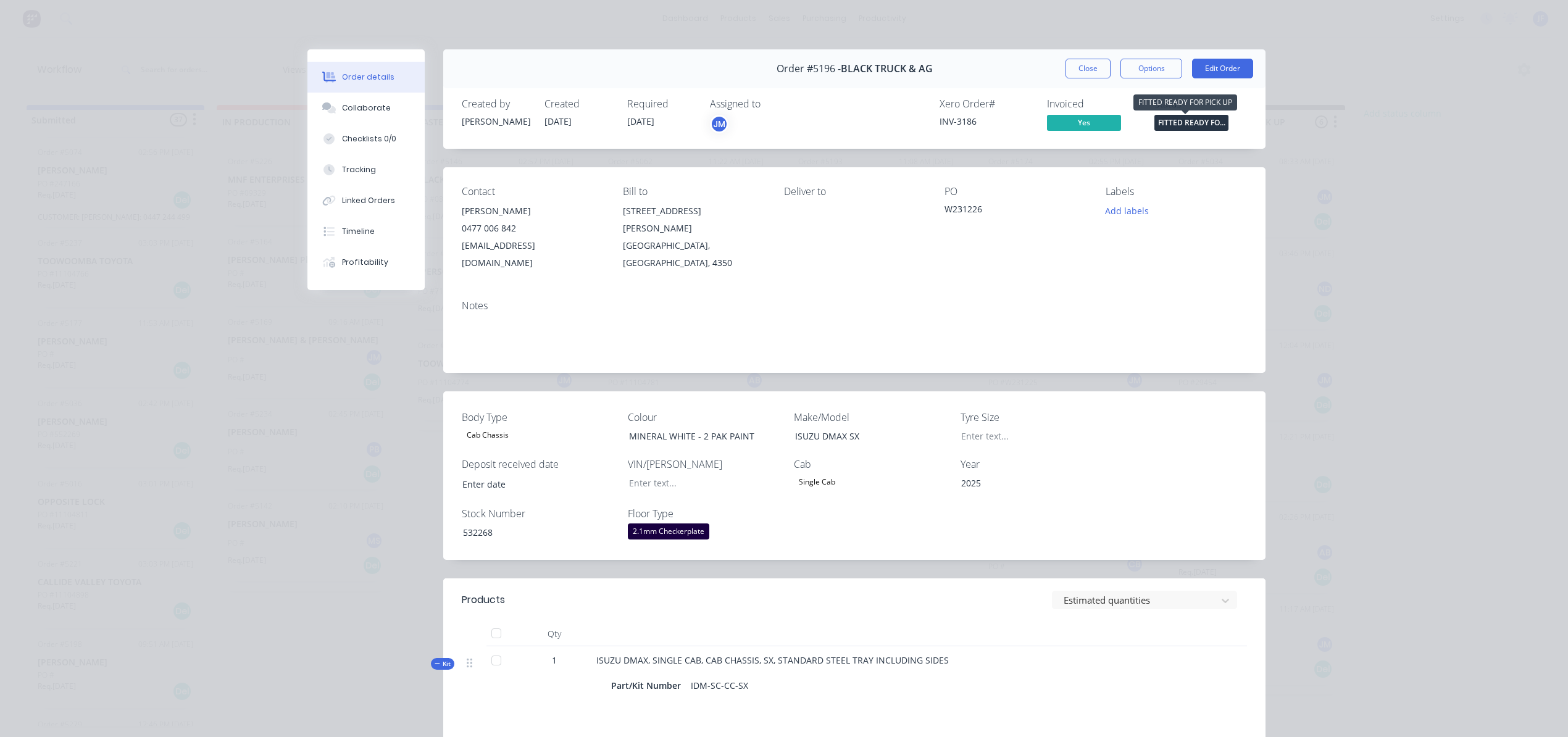
click at [1176, 121] on span "FITTED READY FO..." at bounding box center [1191, 122] width 74 height 15
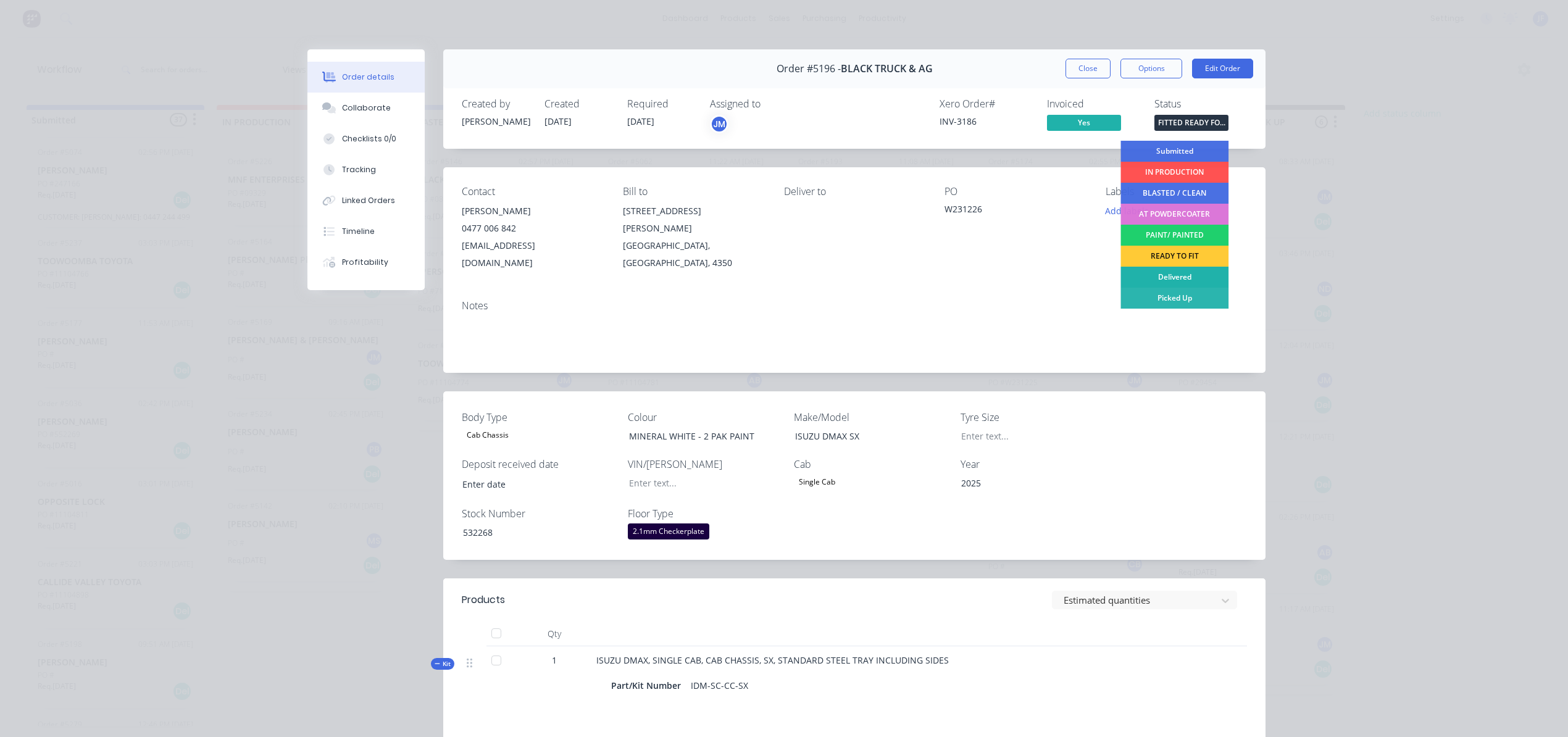
click at [1163, 277] on div "Delivered" at bounding box center [1174, 276] width 108 height 21
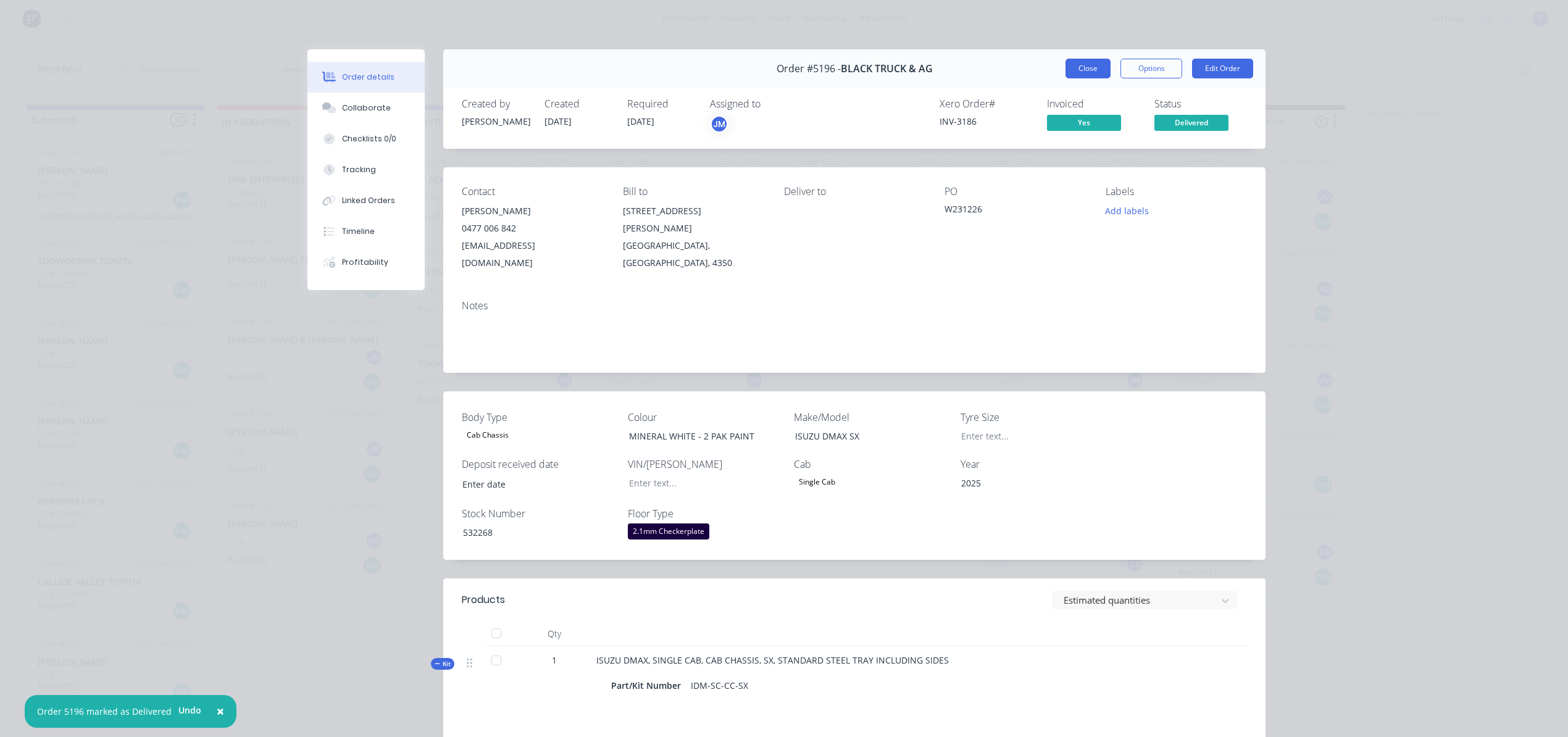
click at [1086, 75] on button "Close" at bounding box center [1088, 69] width 45 height 20
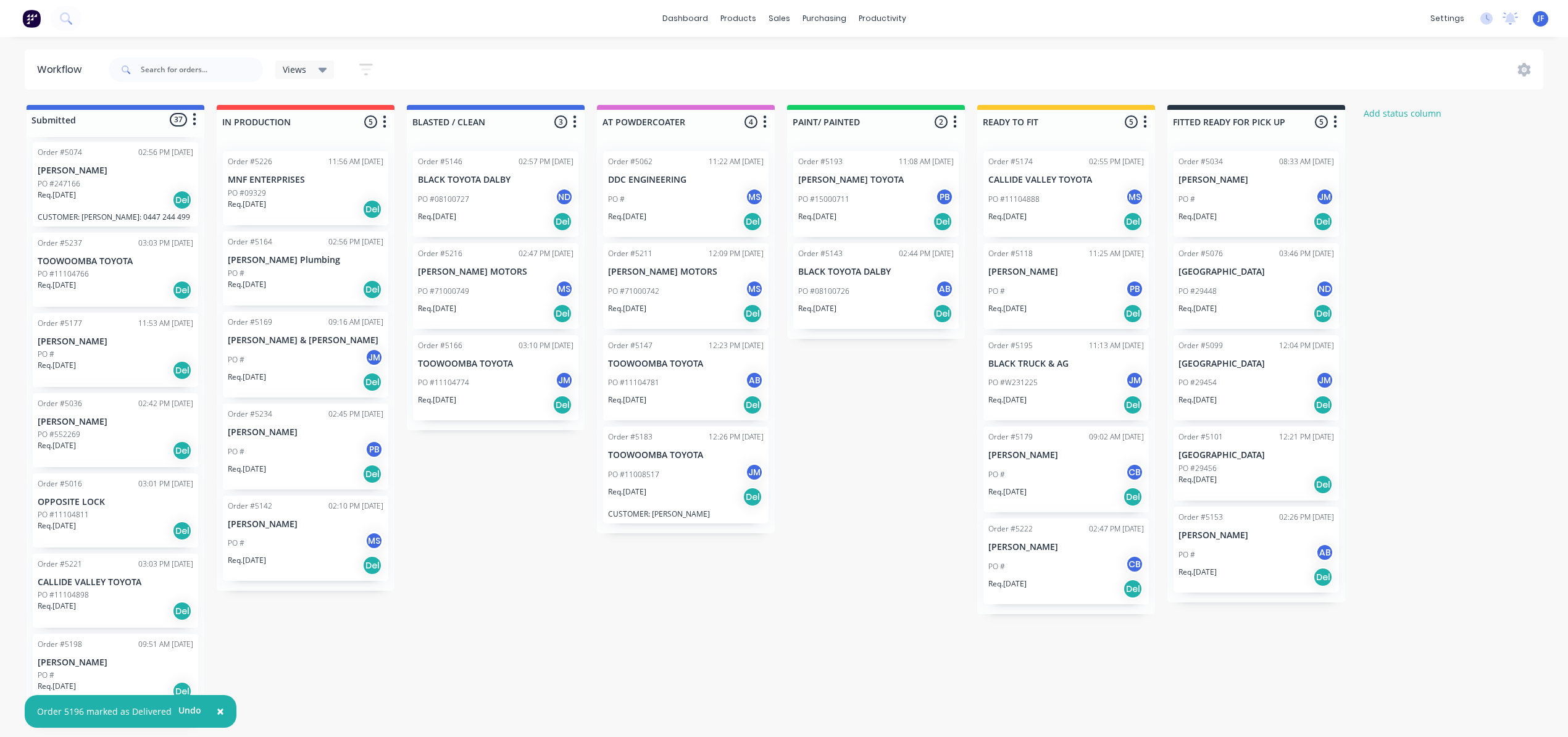
click at [870, 309] on div "Req. [DATE] Del" at bounding box center [876, 313] width 156 height 21
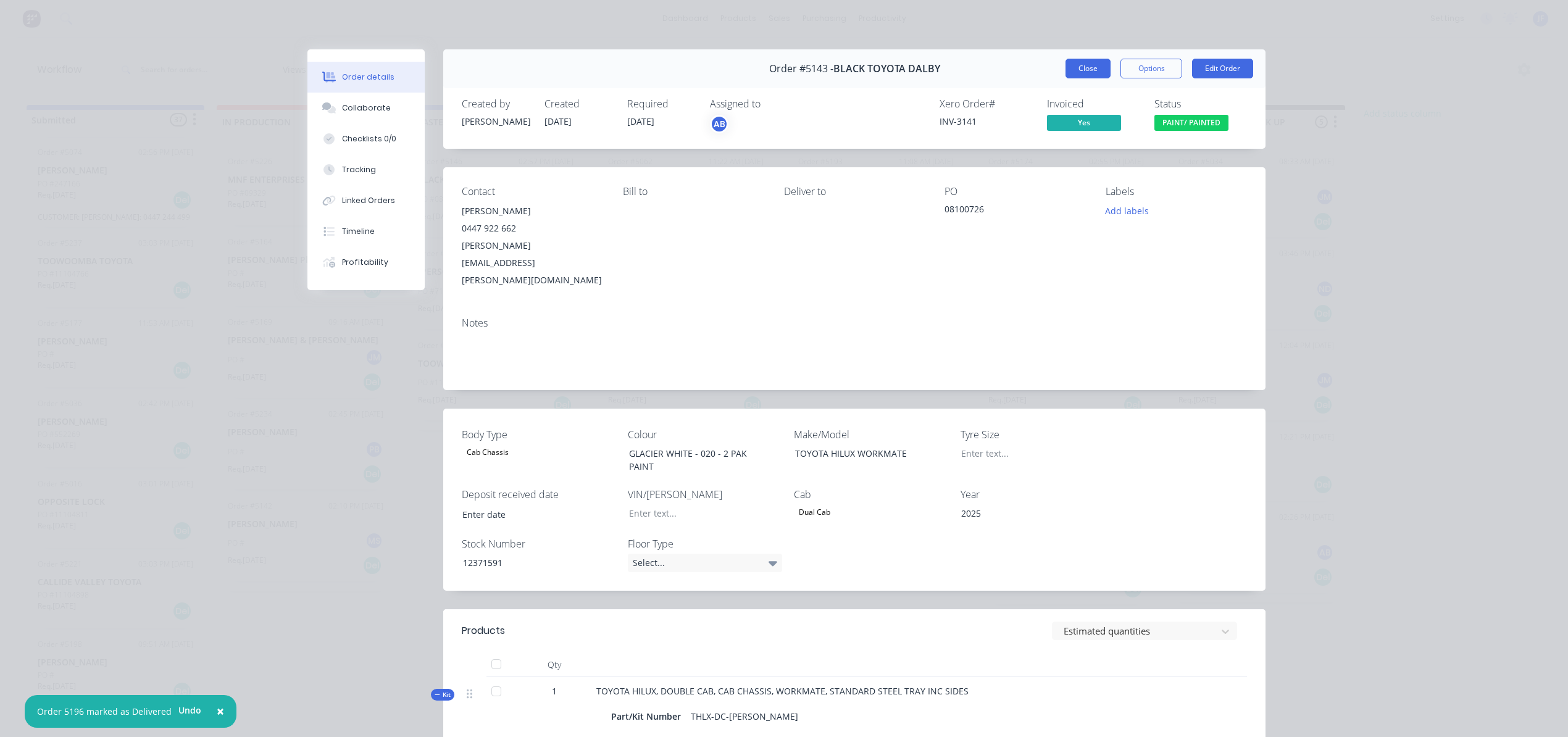
click at [1077, 74] on button "Close" at bounding box center [1088, 69] width 45 height 20
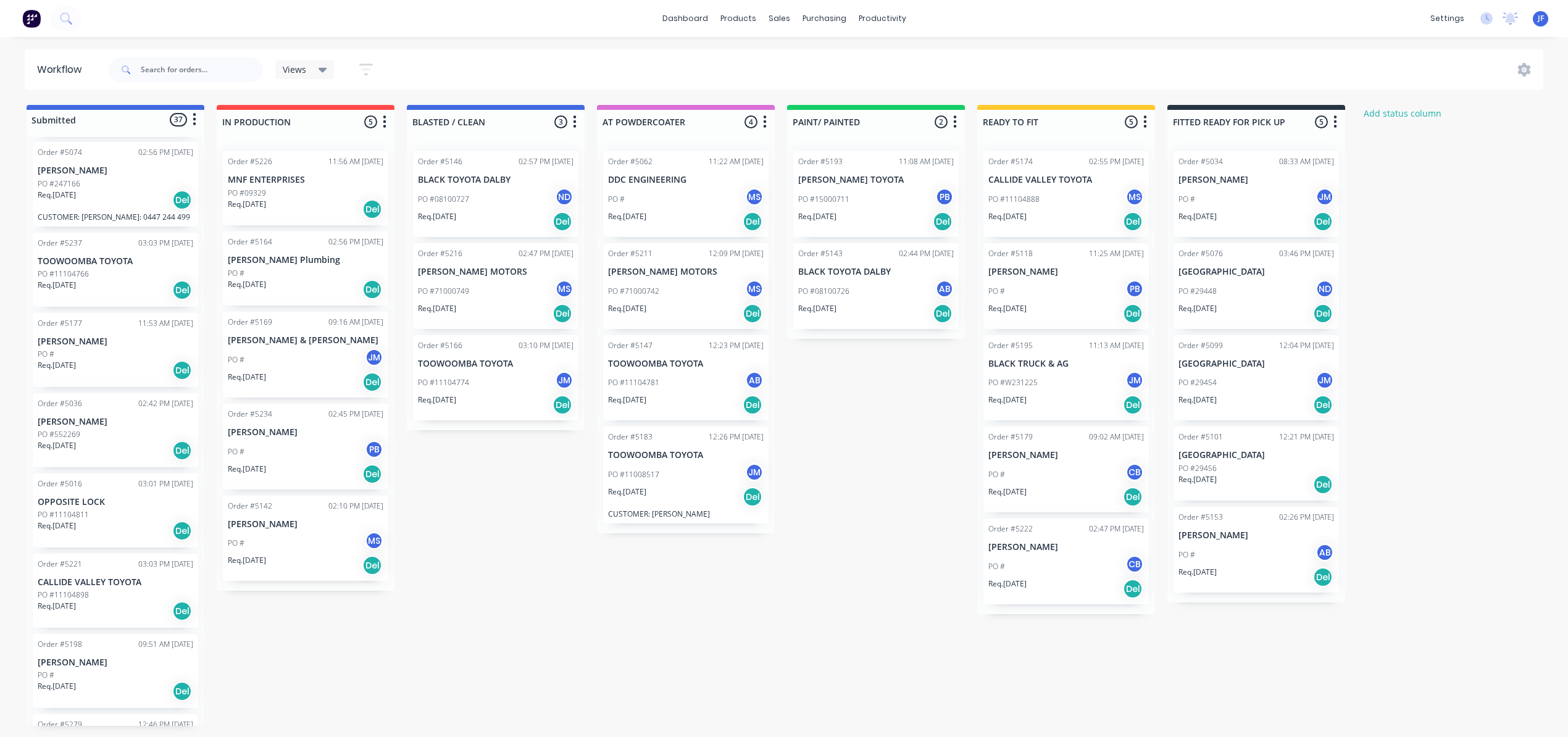
click at [670, 391] on div "PO #11104781 AB" at bounding box center [686, 383] width 156 height 23
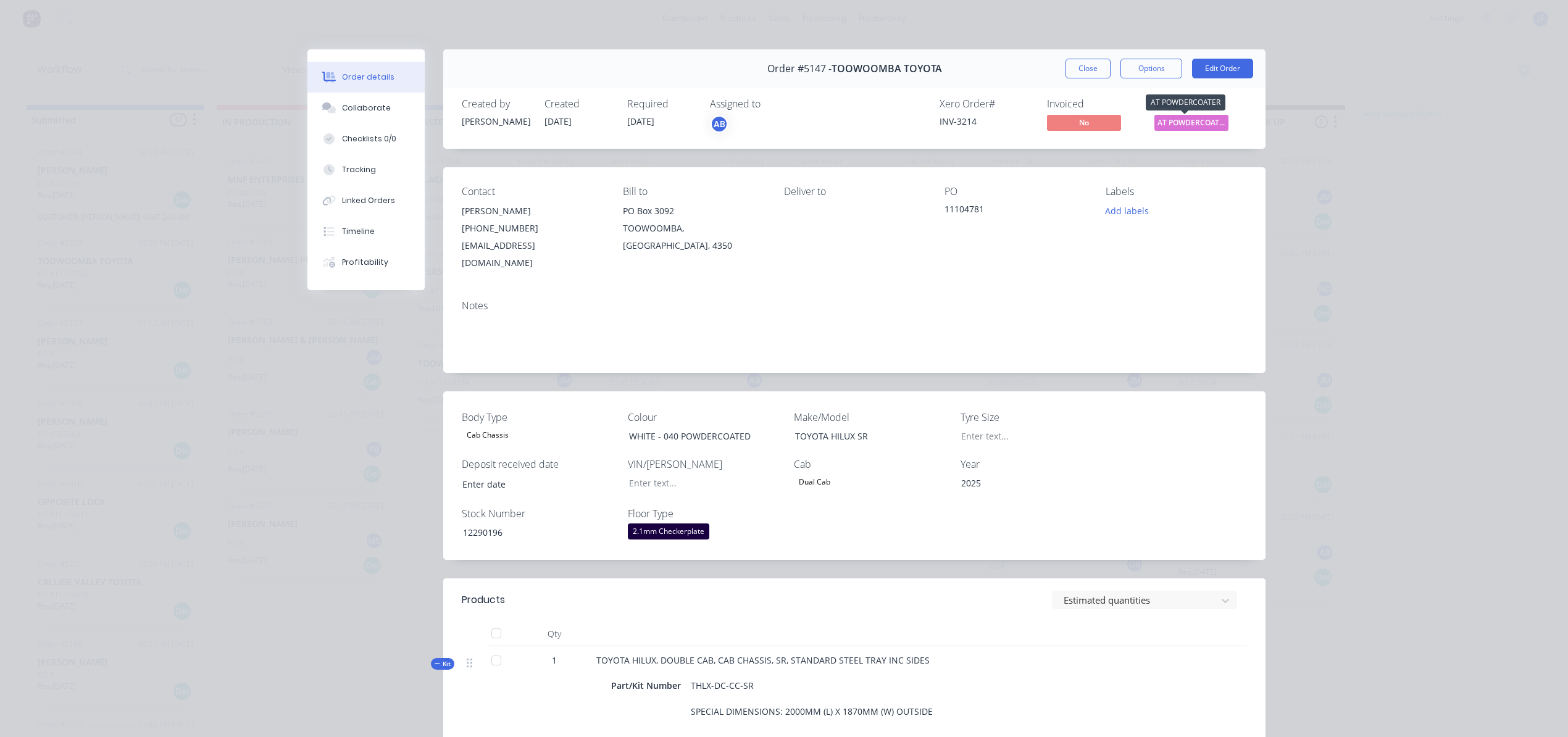
click at [1164, 127] on span "AT POWDERCOATER" at bounding box center [1191, 122] width 74 height 15
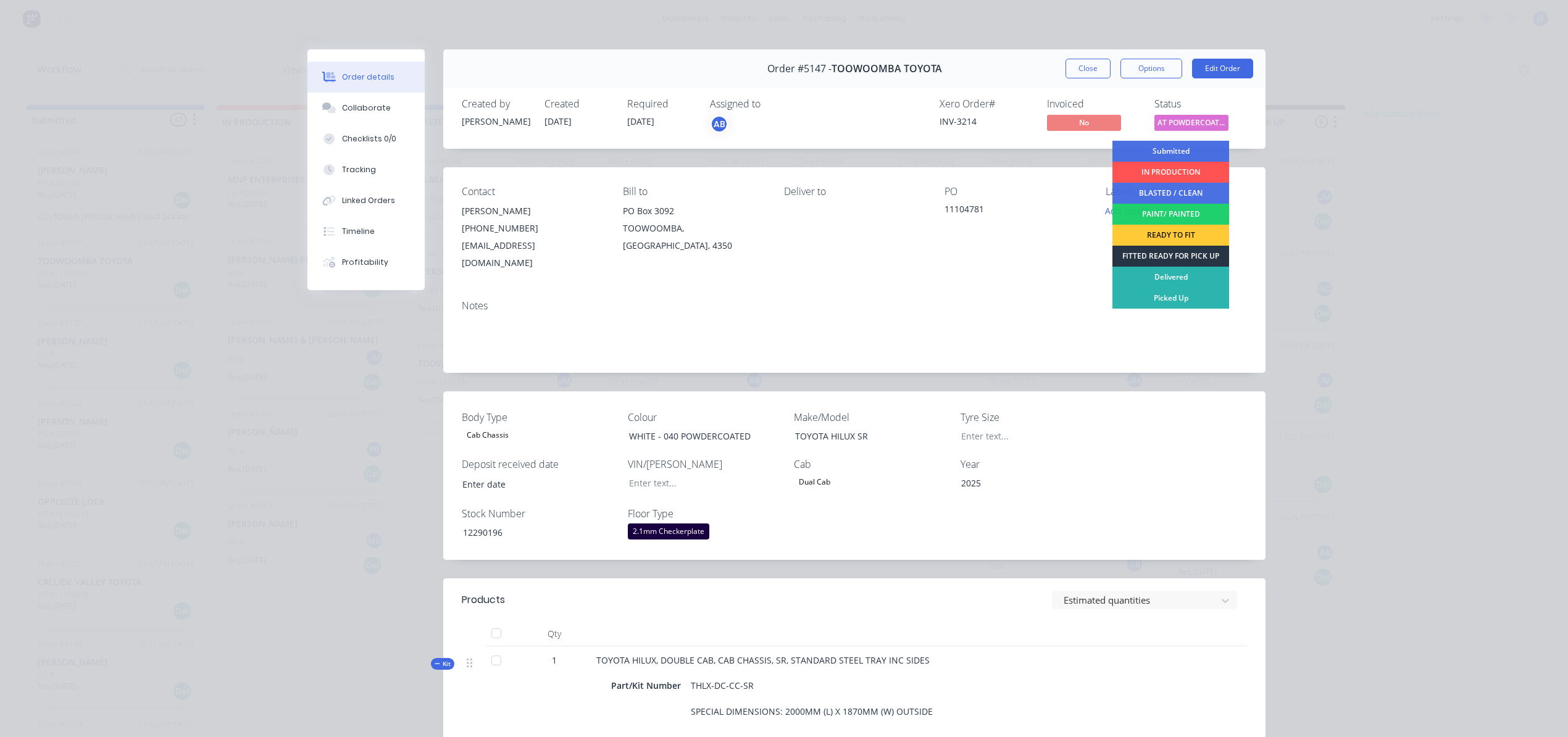
click at [1158, 255] on div "FITTED READY FOR PICK UP" at bounding box center [1170, 256] width 117 height 21
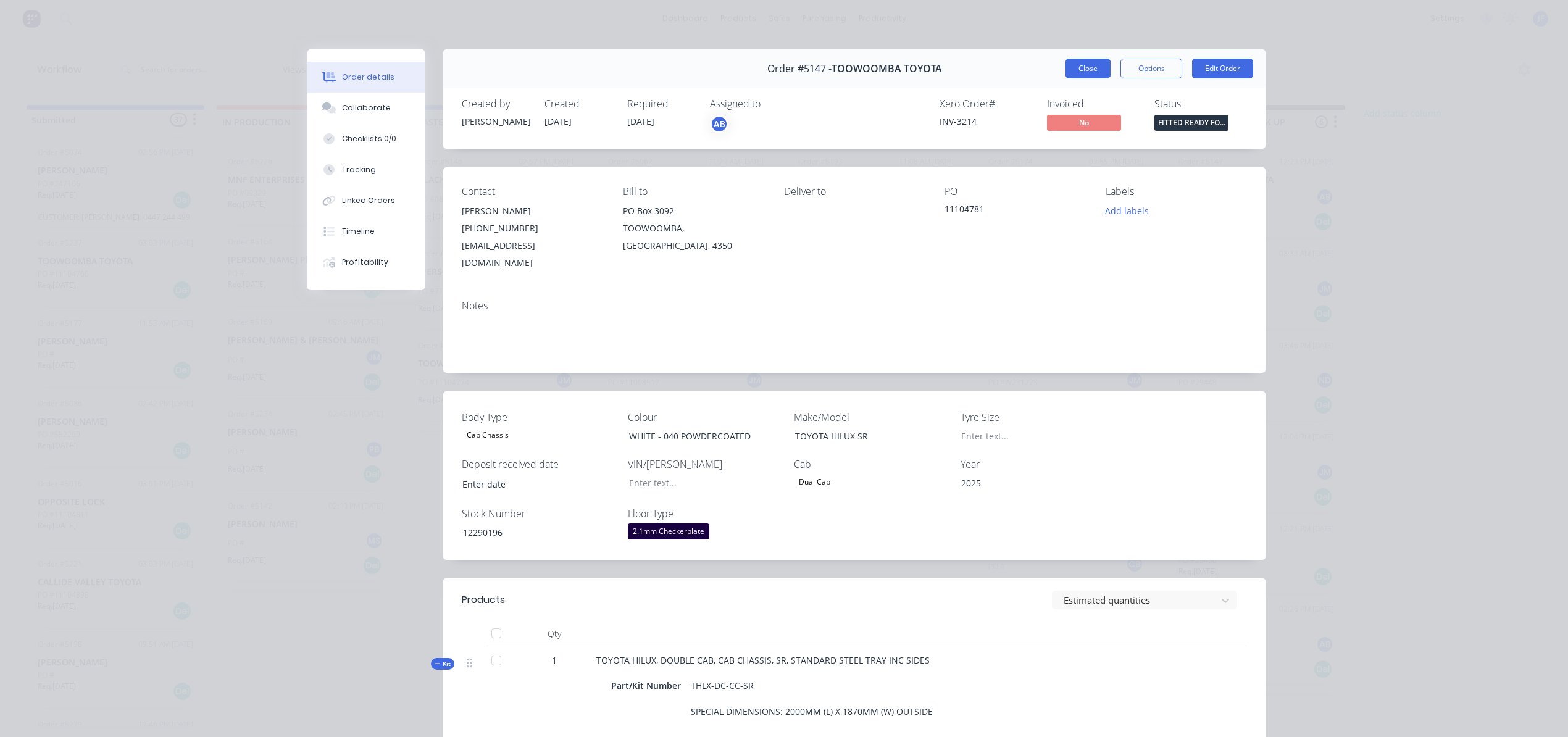
click at [1095, 71] on button "Close" at bounding box center [1088, 69] width 45 height 20
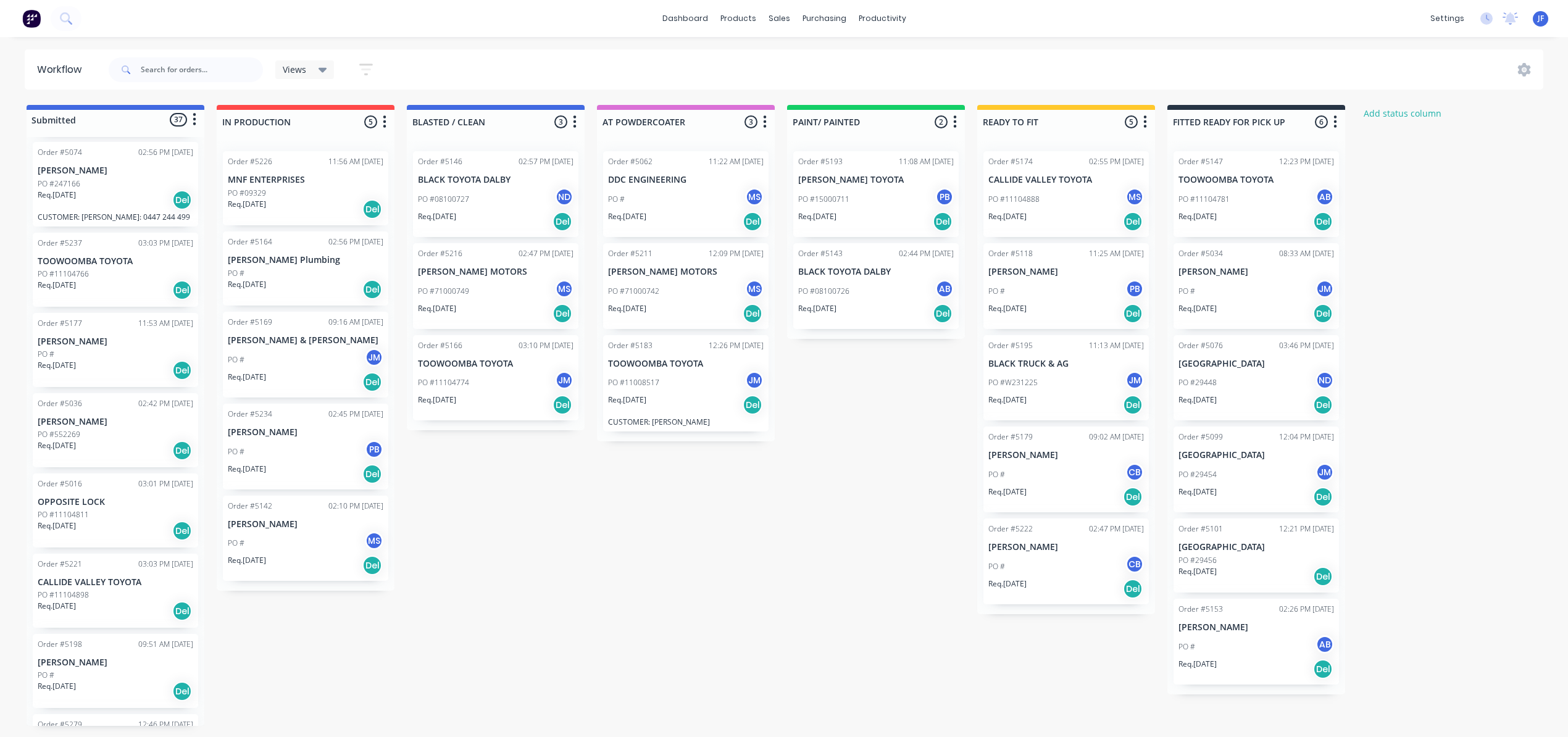
click at [327, 272] on div "PO #" at bounding box center [305, 273] width 156 height 11
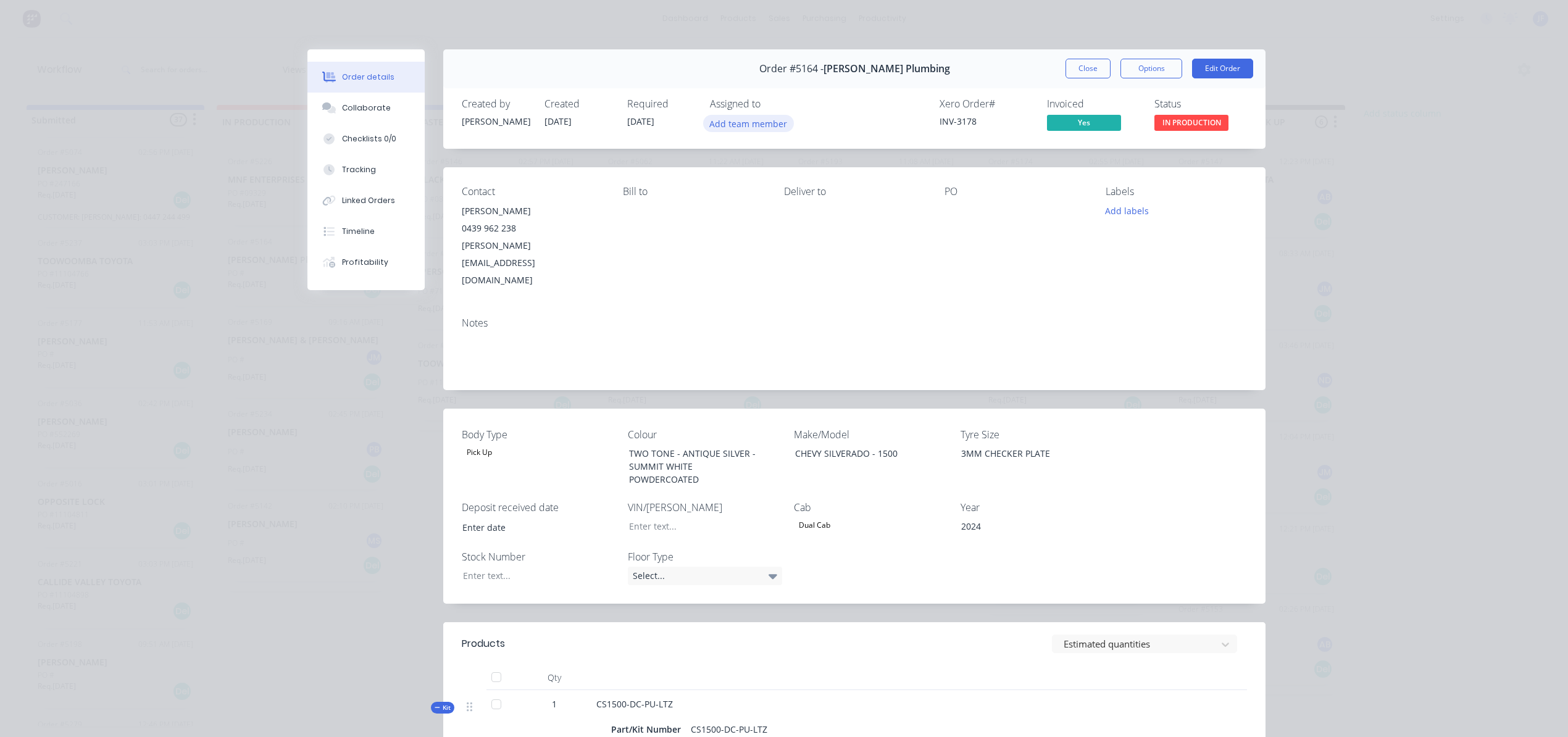
click at [768, 124] on button "Add team member" at bounding box center [748, 123] width 91 height 17
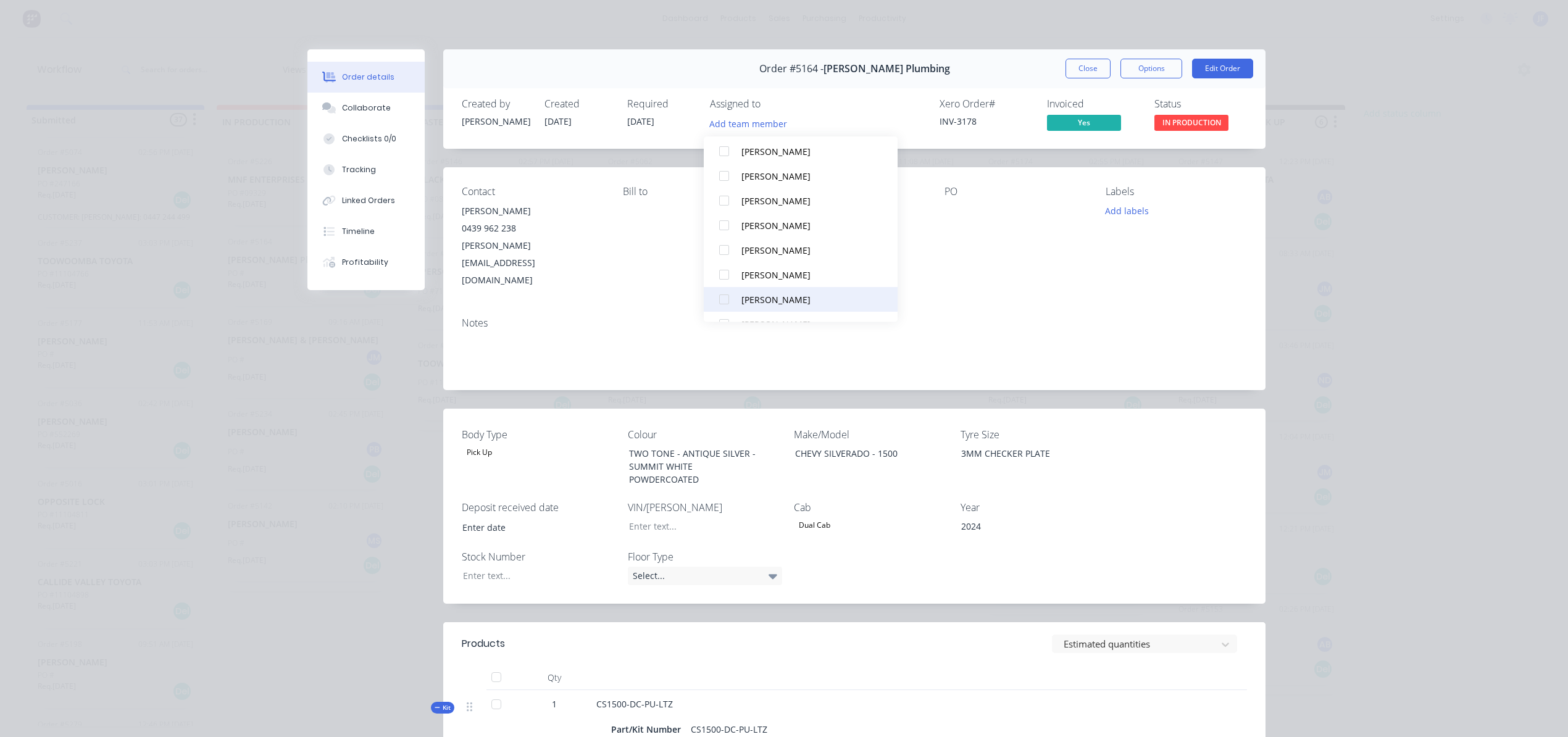
click at [779, 302] on div "[PERSON_NAME]" at bounding box center [806, 299] width 130 height 13
click at [1073, 67] on button "Close" at bounding box center [1088, 69] width 45 height 20
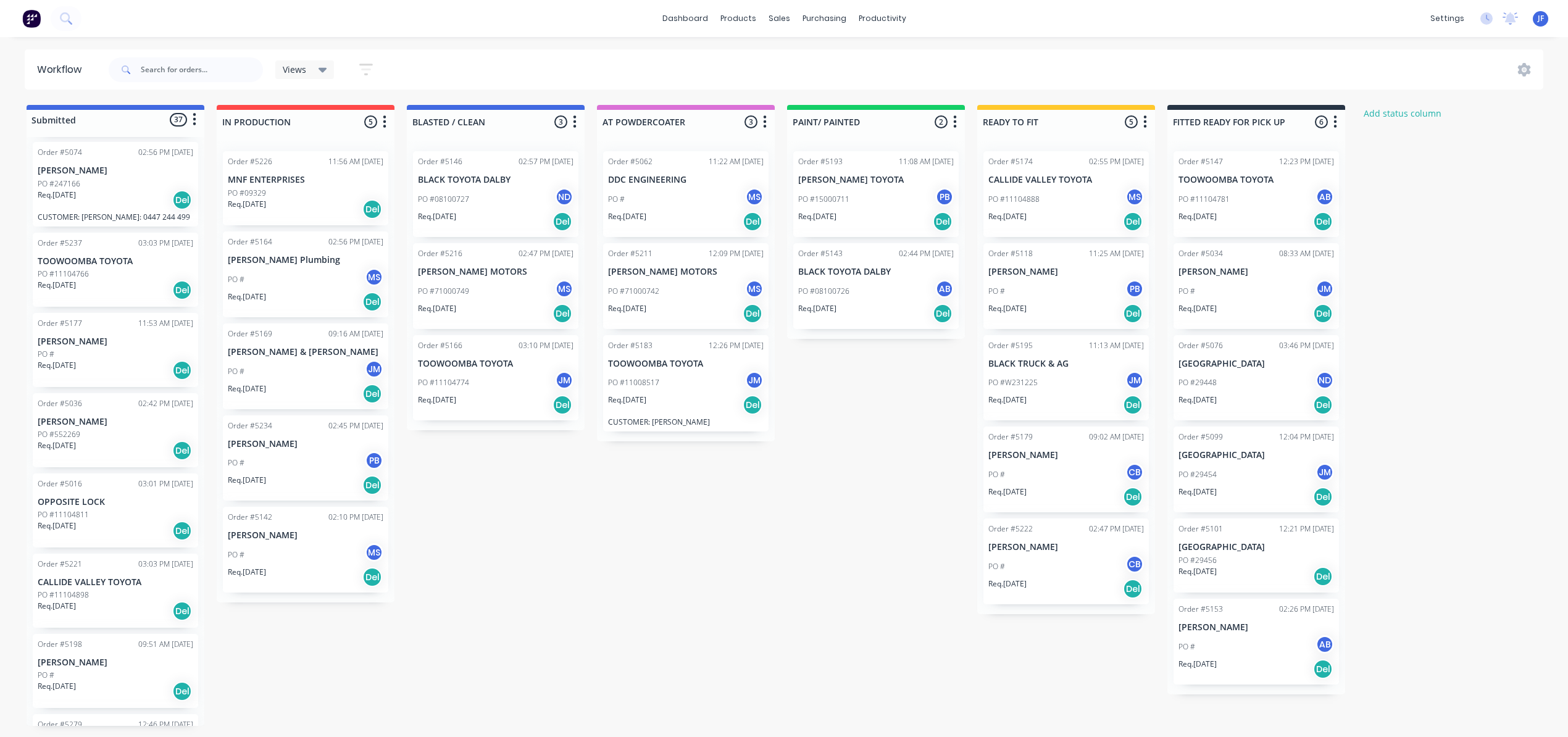
click at [343, 200] on div "Req. [DATE] Del" at bounding box center [305, 209] width 156 height 21
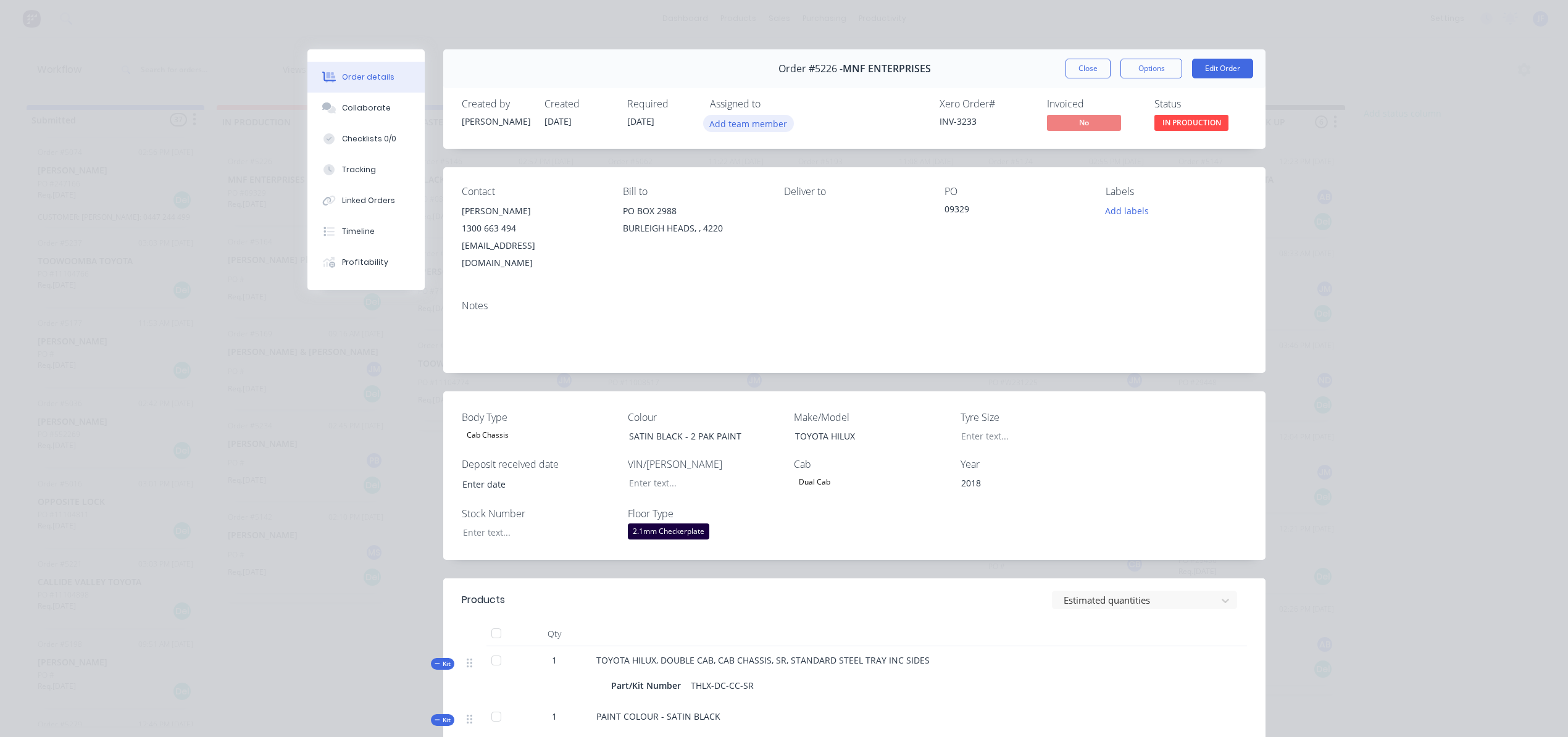
click at [718, 119] on button "Add team member" at bounding box center [748, 123] width 91 height 17
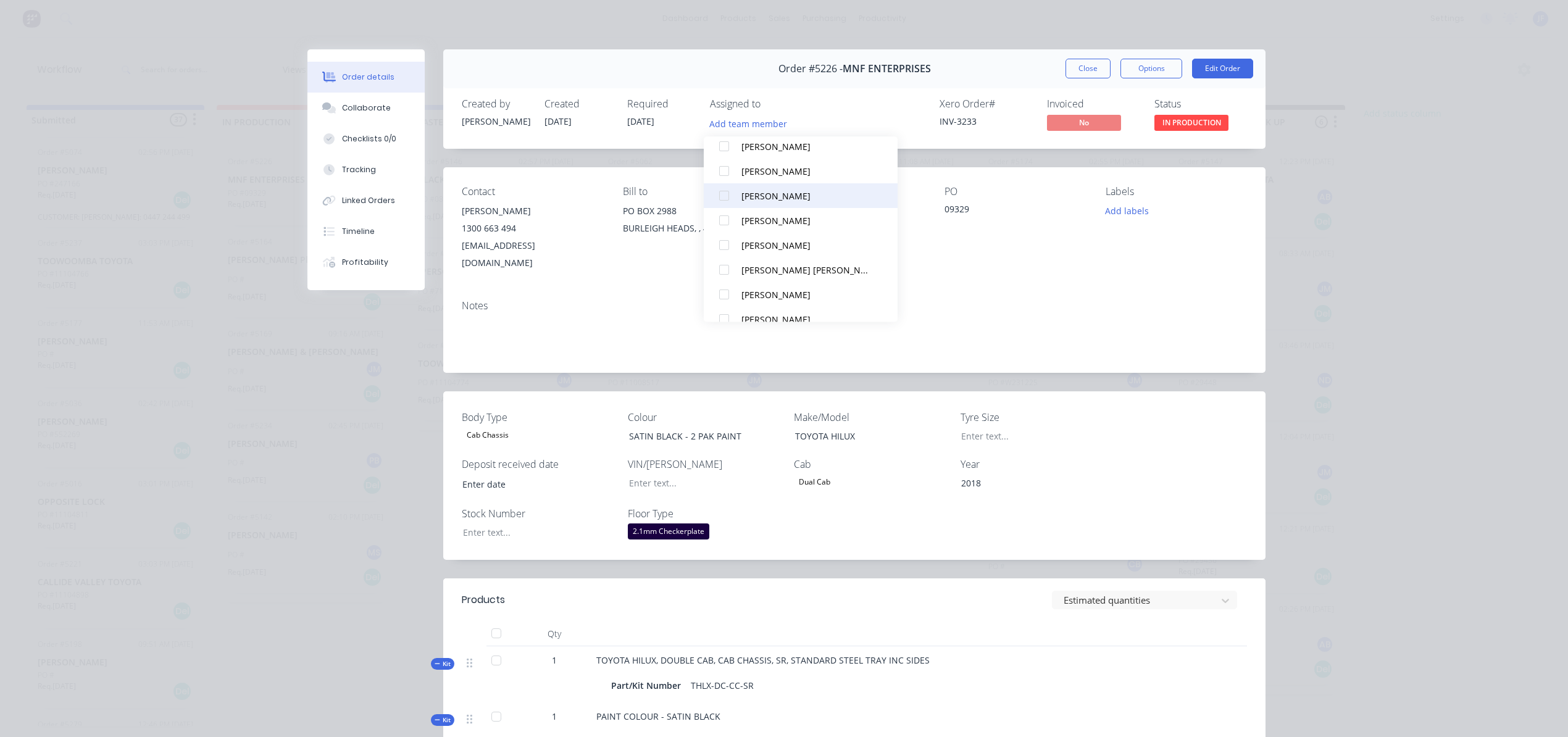
scroll to position [531, 0]
click at [778, 250] on div "[PERSON_NAME] [PERSON_NAME]" at bounding box center [806, 254] width 130 height 13
click at [1081, 69] on button "Close" at bounding box center [1088, 69] width 45 height 20
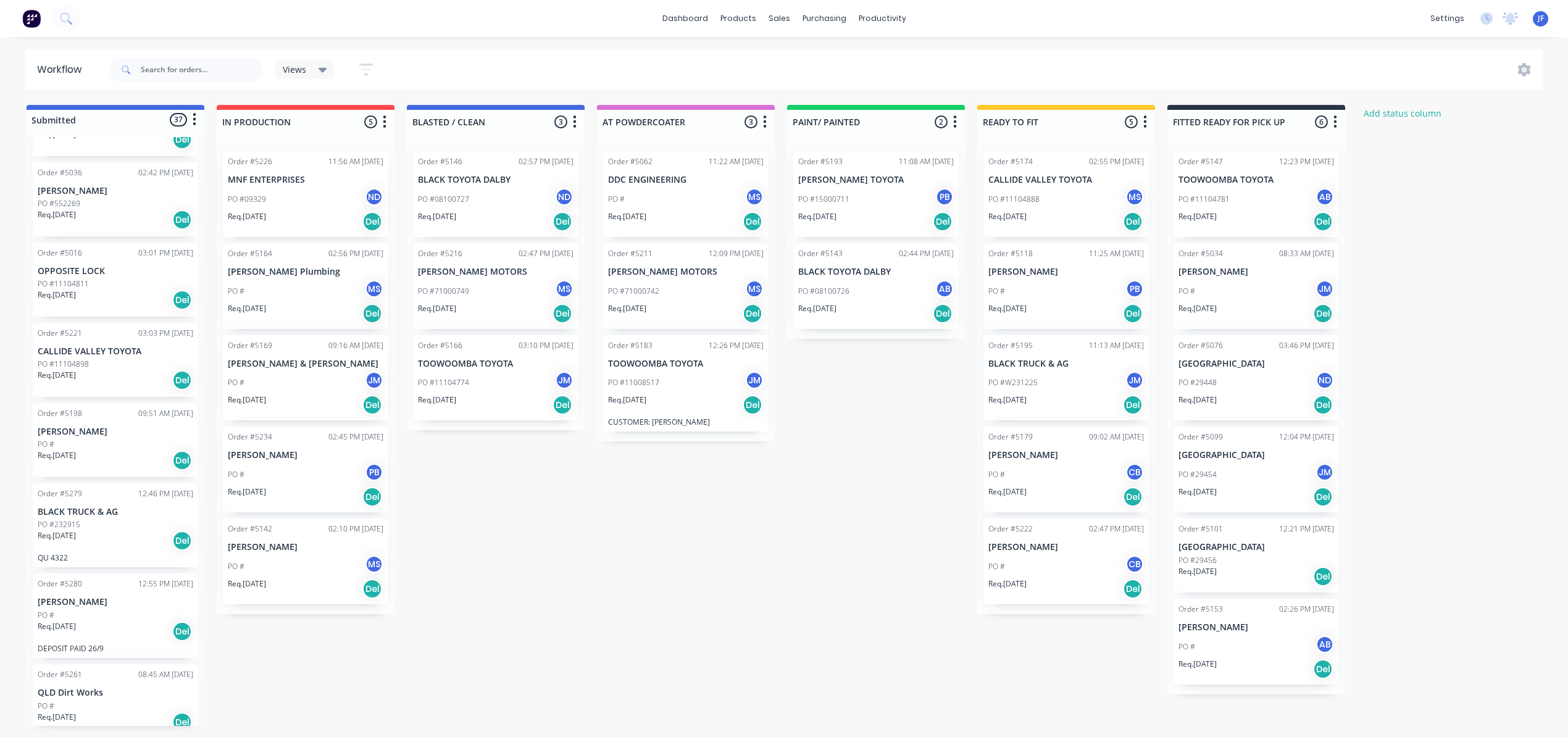
scroll to position [1234, 0]
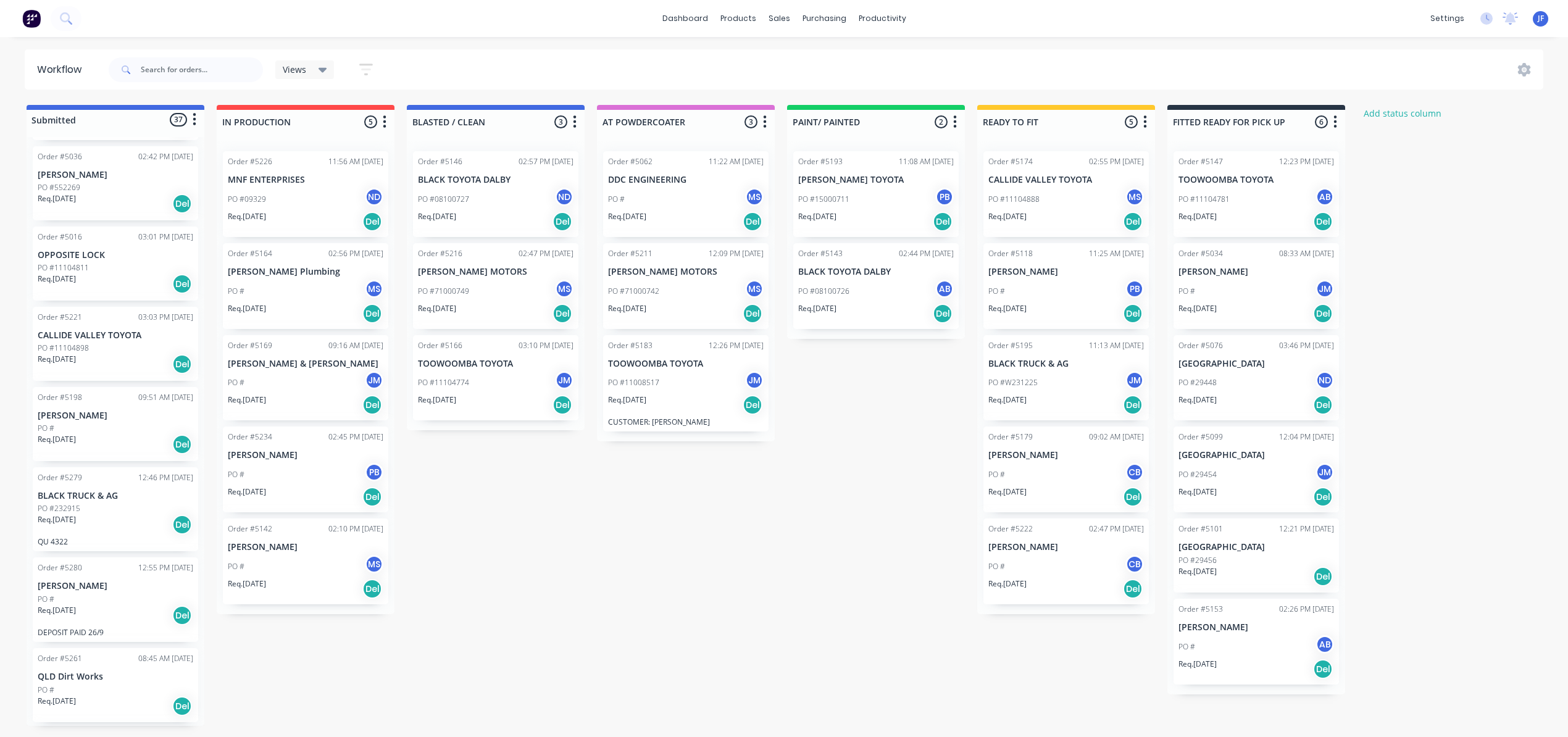
click at [132, 514] on div "Req. [DATE] Del" at bounding box center [115, 524] width 156 height 21
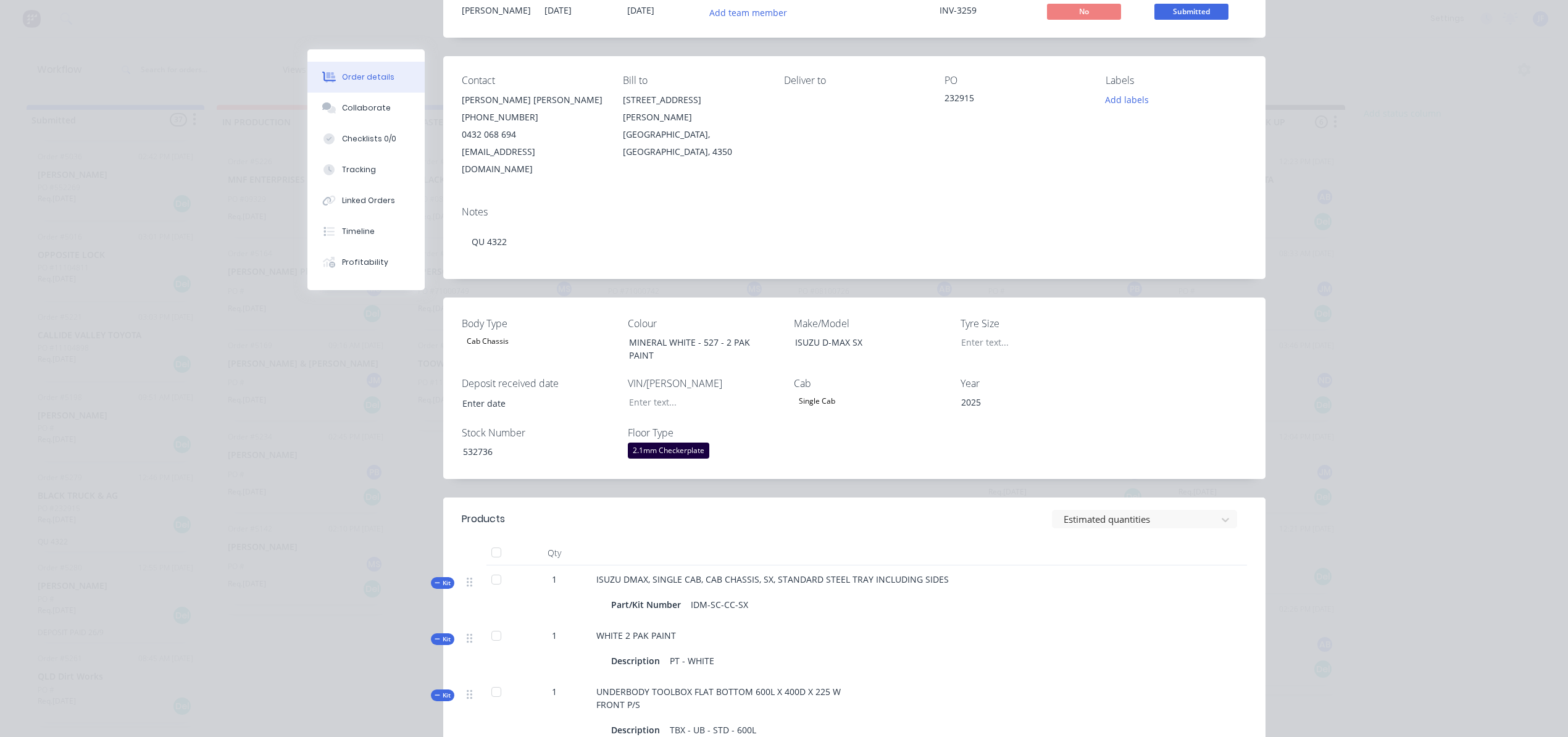
scroll to position [0, 0]
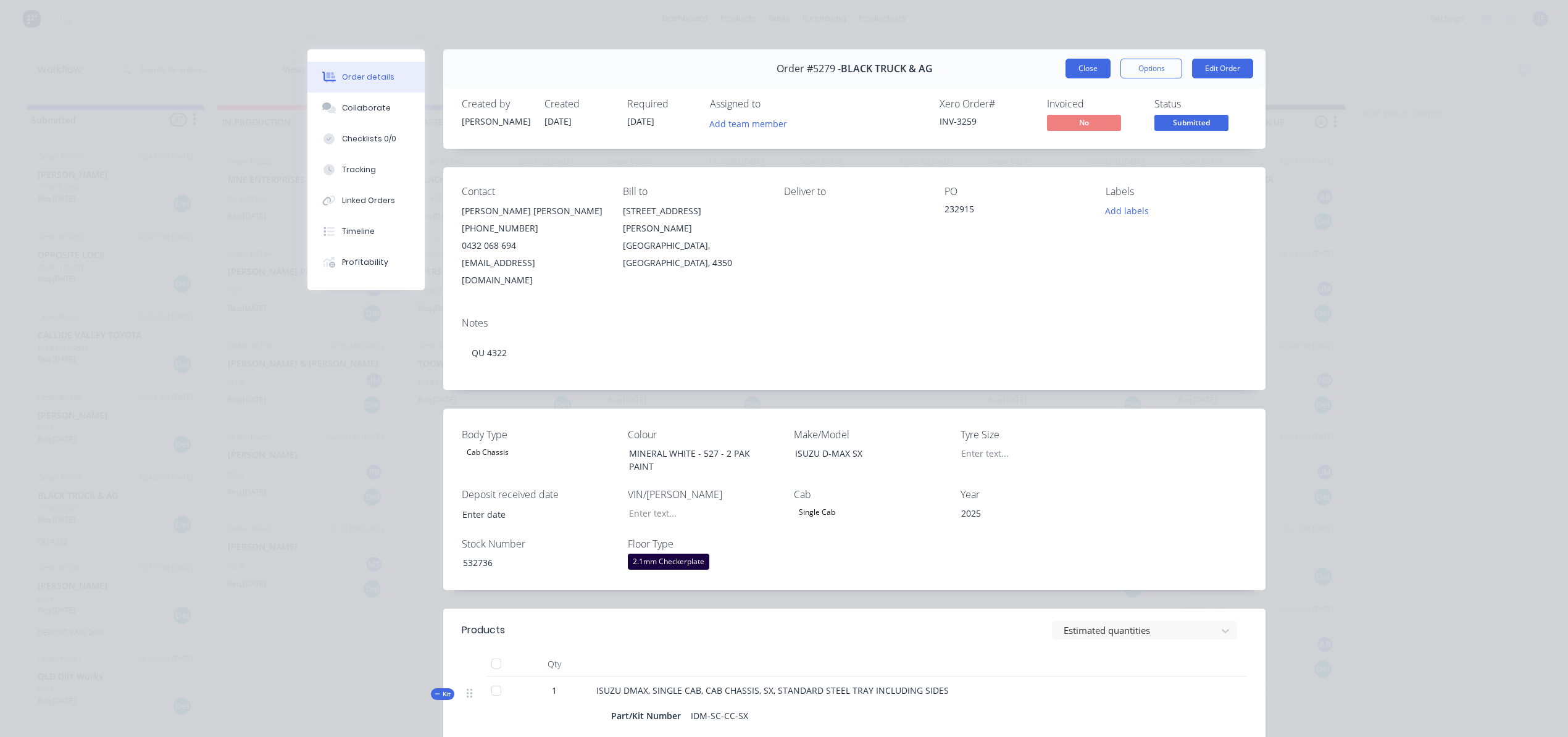
click at [1077, 70] on button "Close" at bounding box center [1088, 69] width 45 height 20
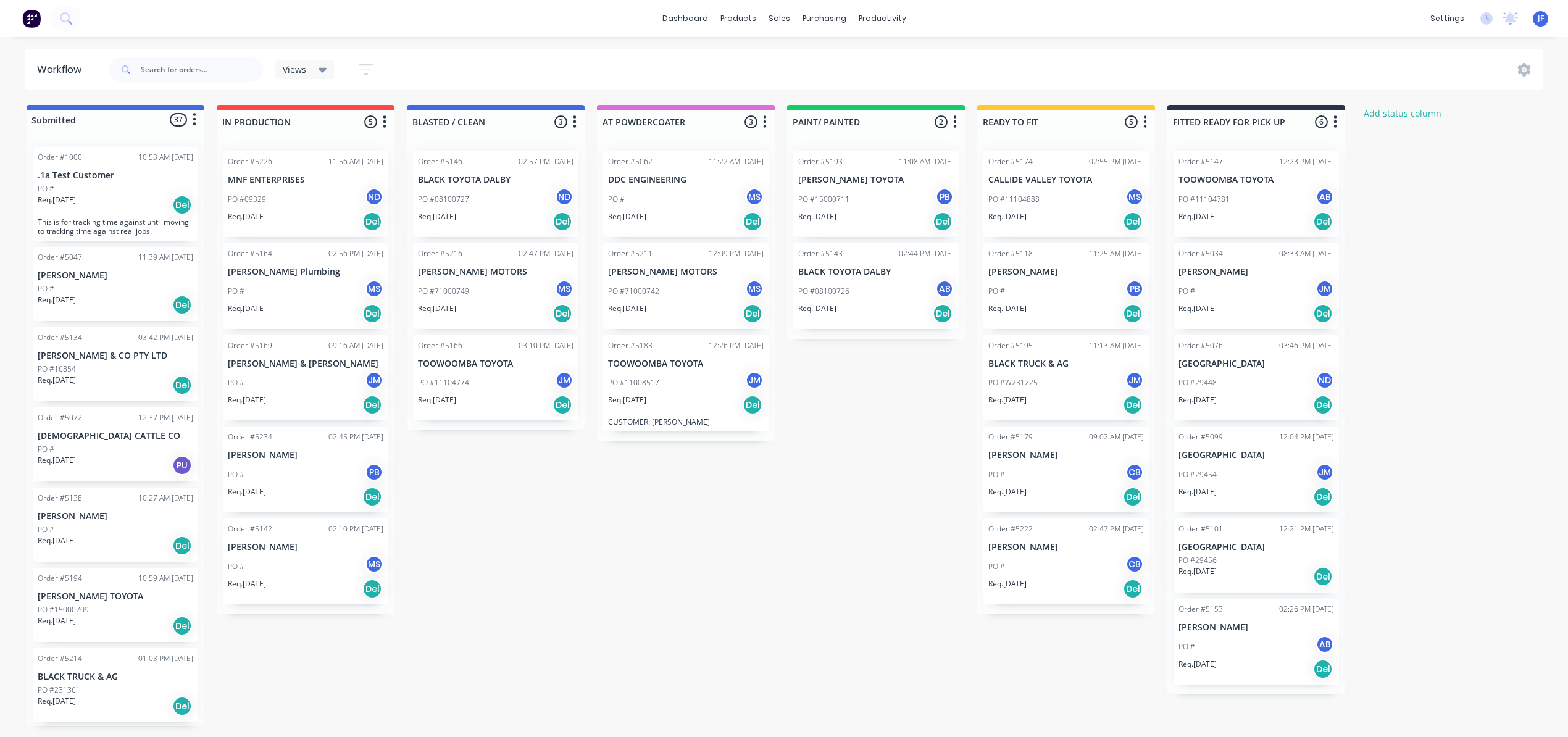
click at [144, 692] on div "PO #231361" at bounding box center [115, 690] width 156 height 11
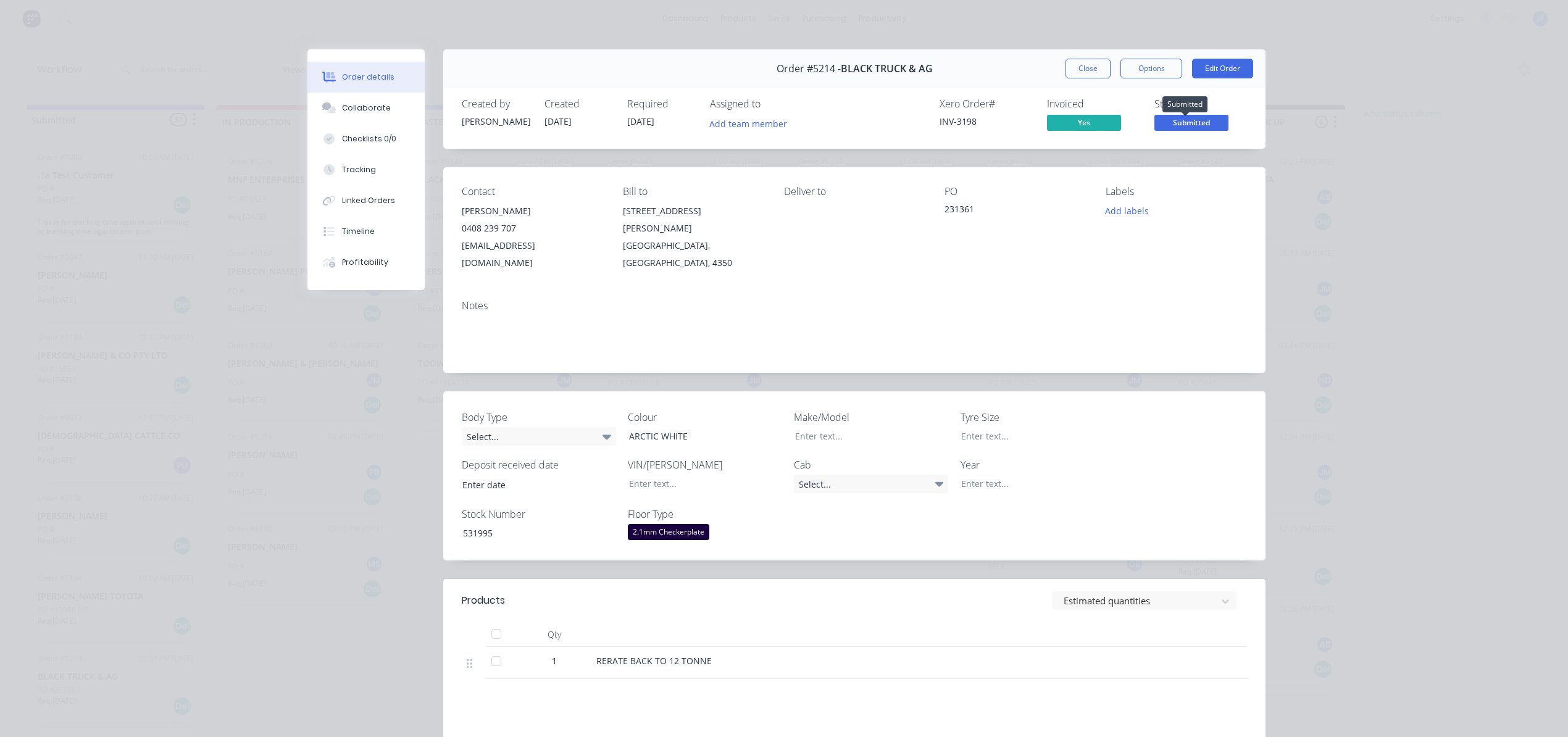
click at [1188, 121] on span "Submitted" at bounding box center [1191, 122] width 74 height 15
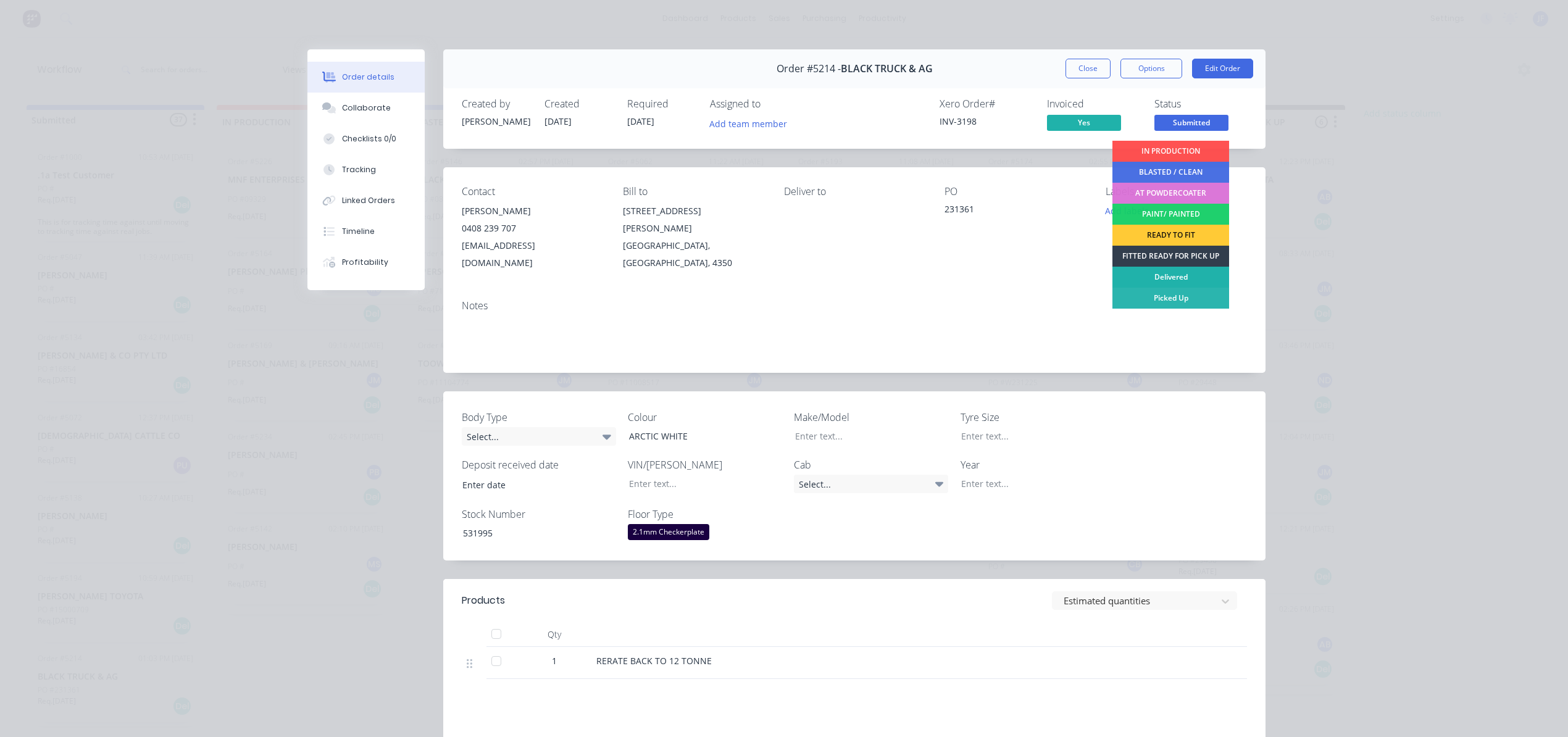
click at [1158, 274] on div "Delivered" at bounding box center [1170, 276] width 117 height 21
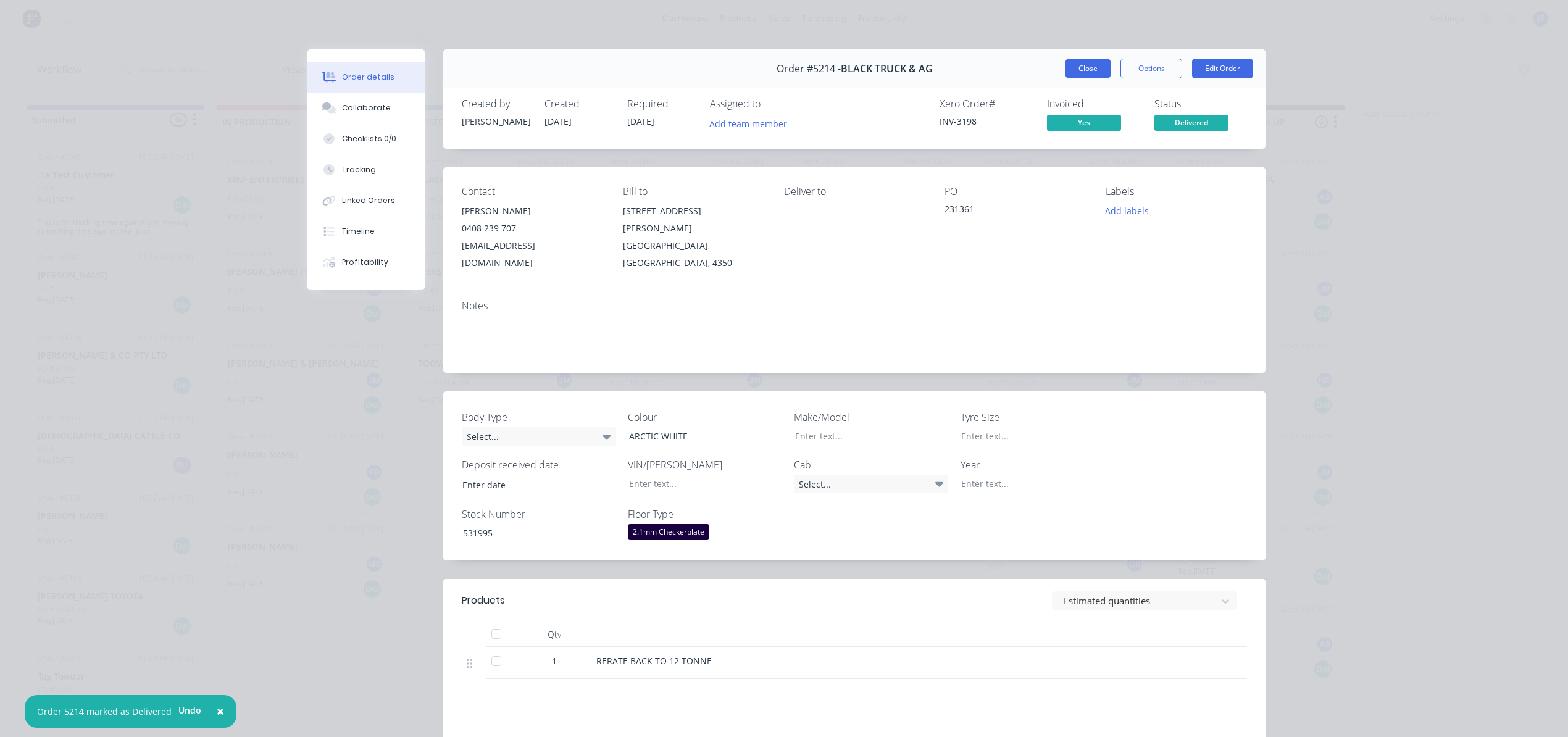
click at [1082, 73] on button "Close" at bounding box center [1088, 69] width 45 height 20
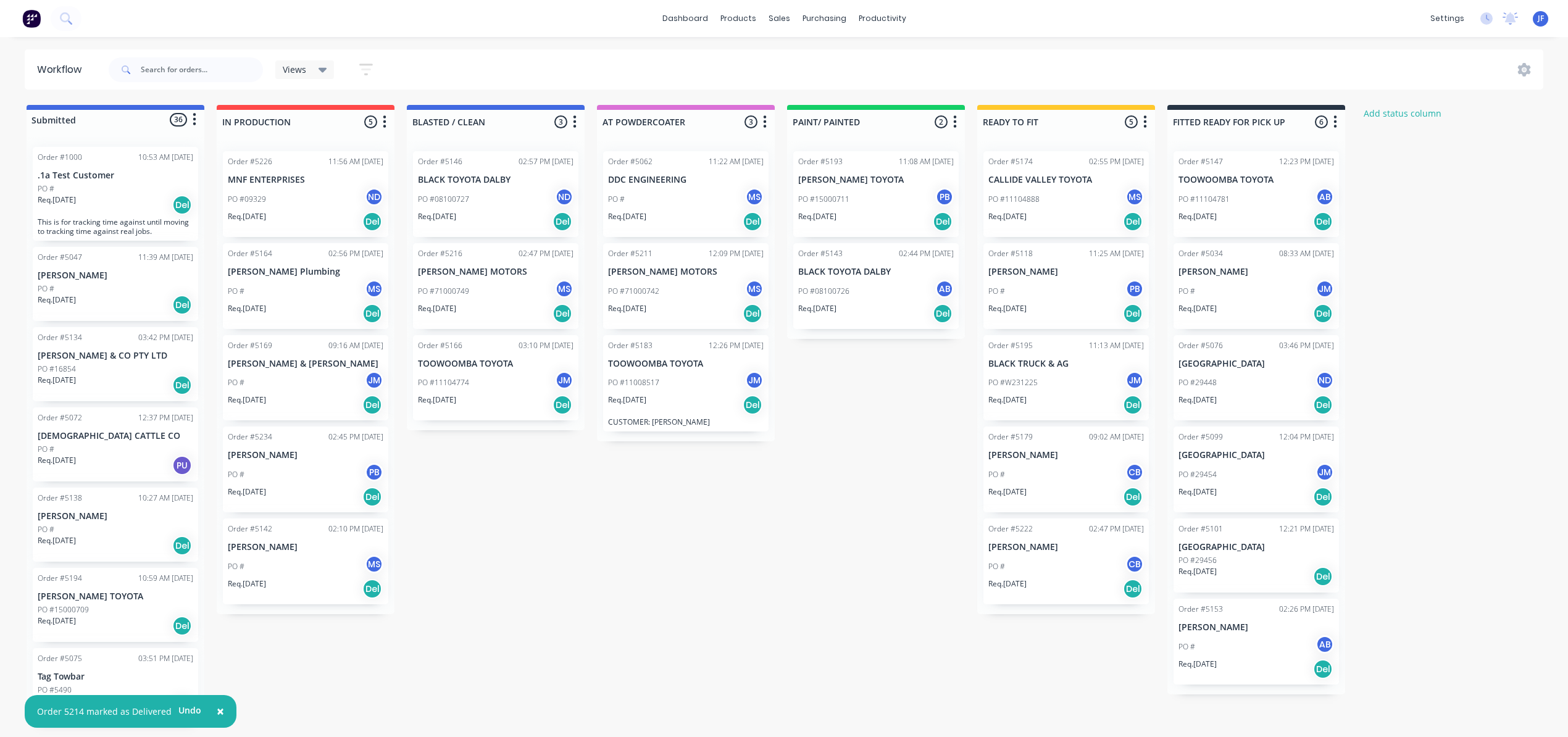
click at [117, 288] on div "PO #" at bounding box center [115, 288] width 156 height 11
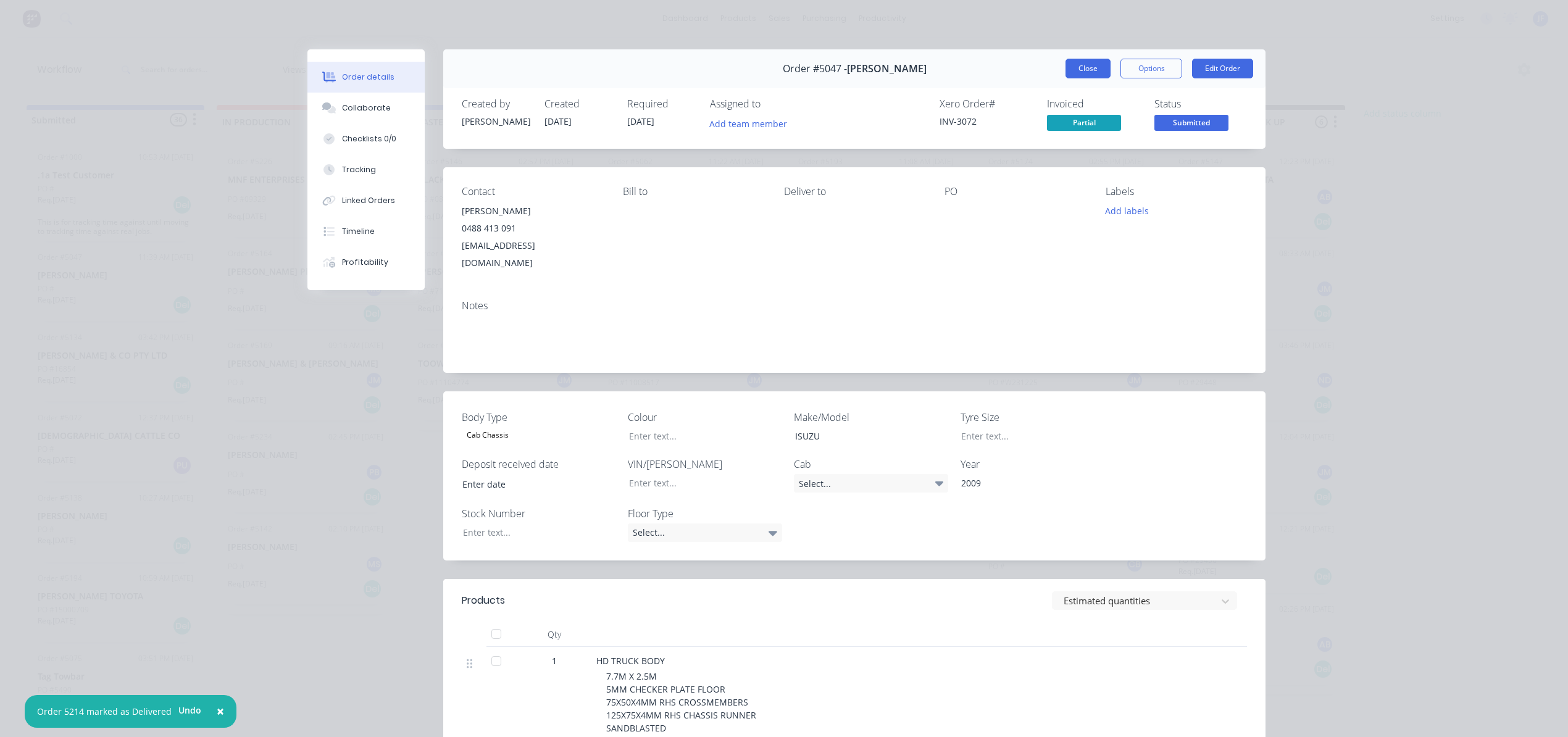
click at [1091, 68] on button "Close" at bounding box center [1088, 69] width 45 height 20
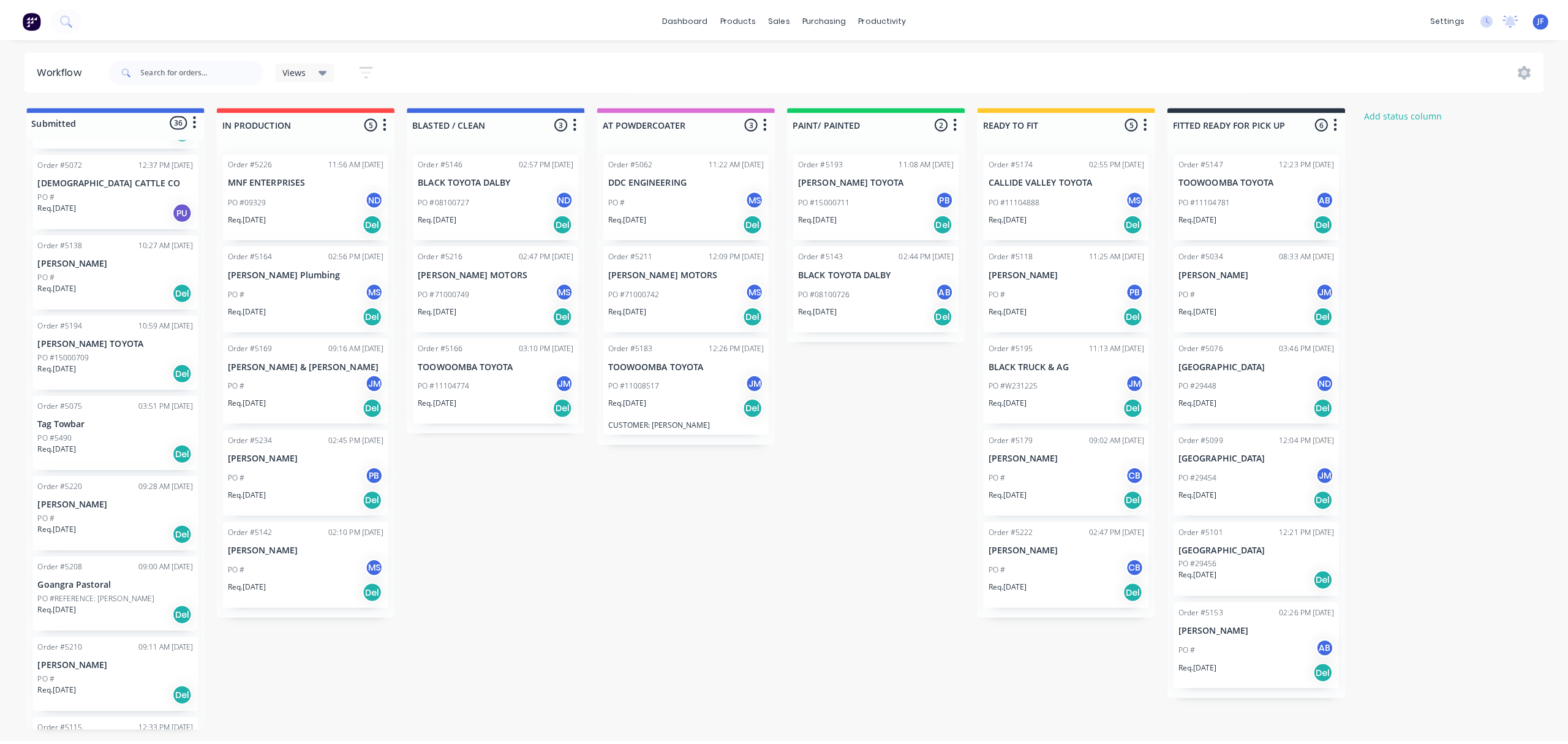
scroll to position [81, 0]
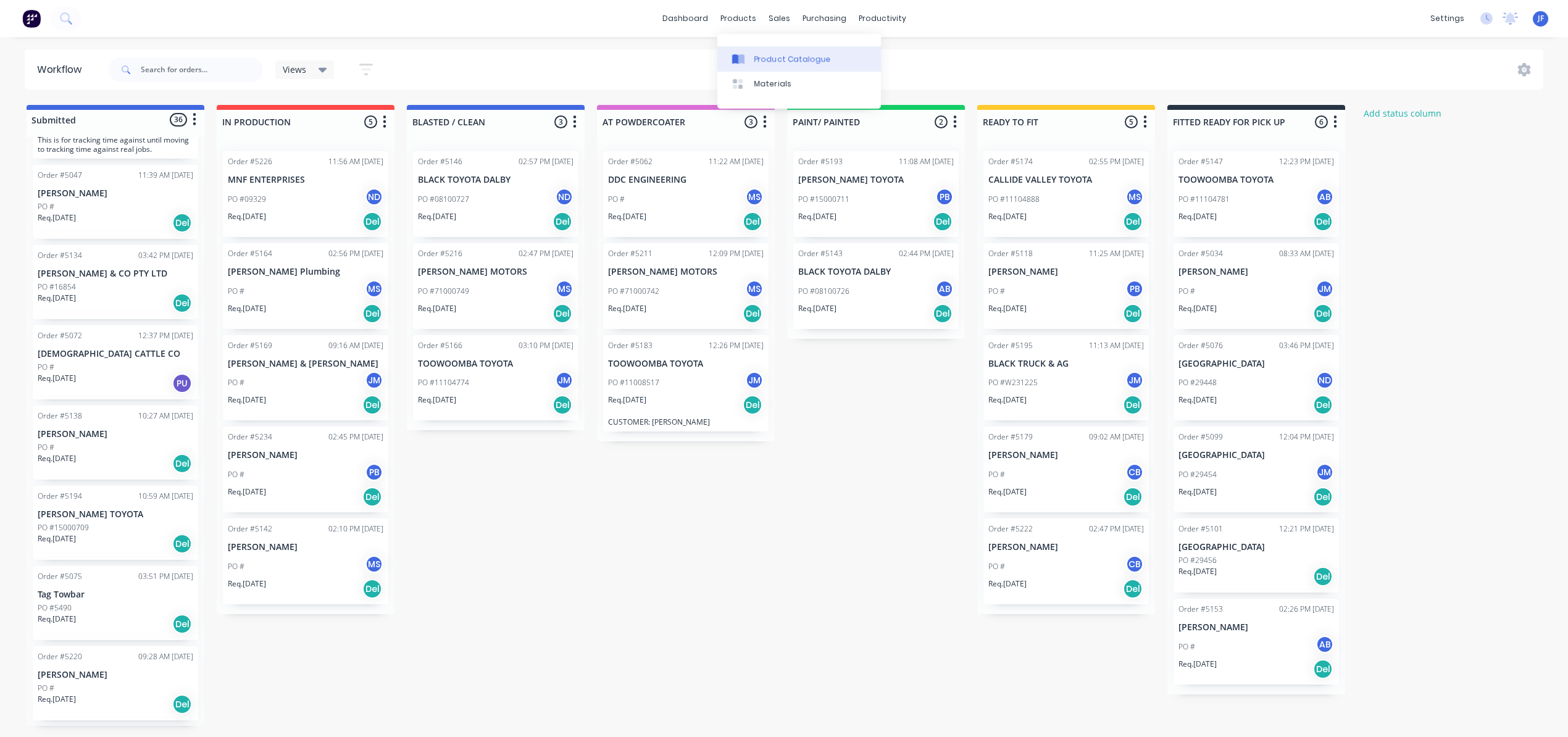
click at [759, 47] on link "Product Catalogue" at bounding box center [799, 58] width 164 height 25
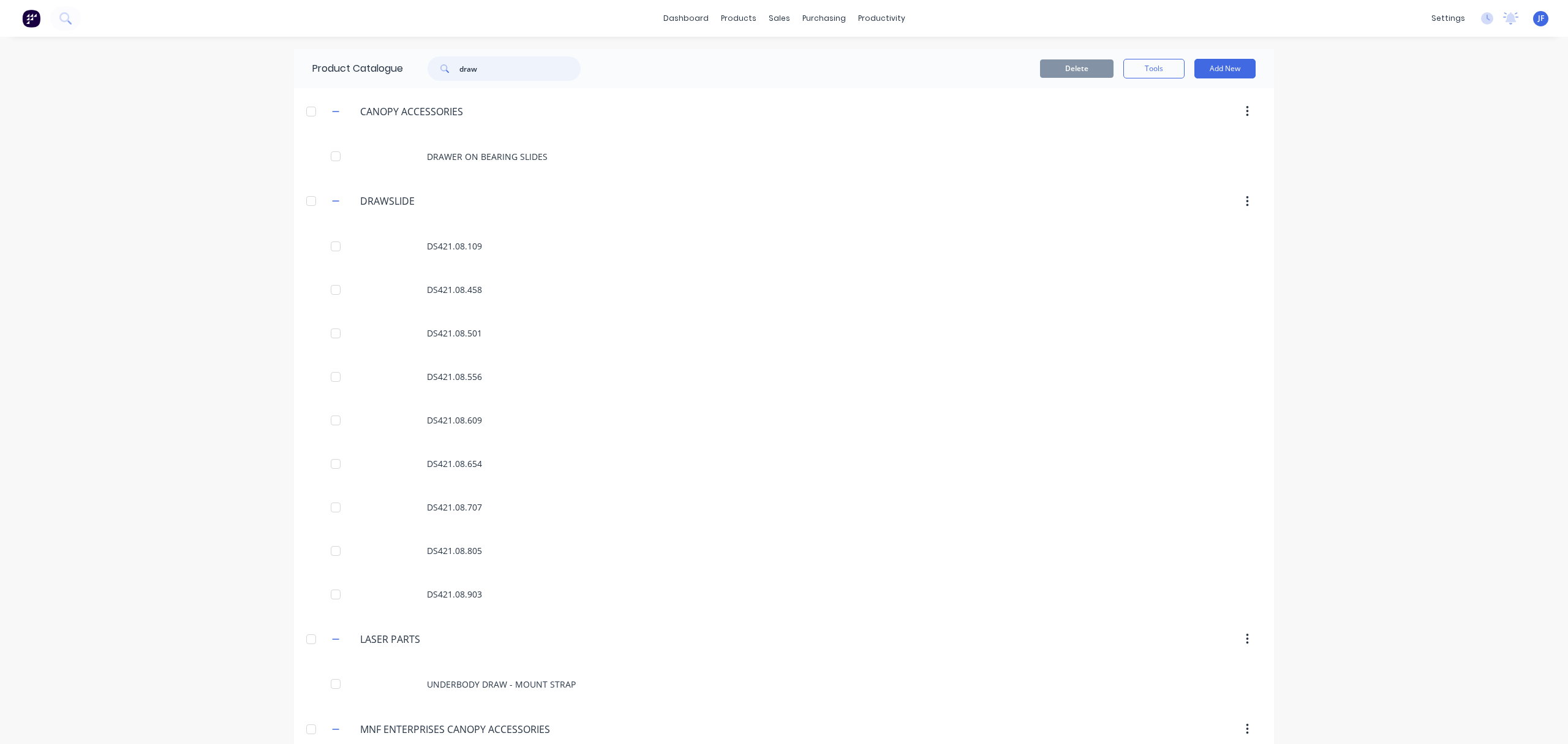
click at [521, 68] on input "draw" at bounding box center [520, 68] width 121 height 25
type input "d"
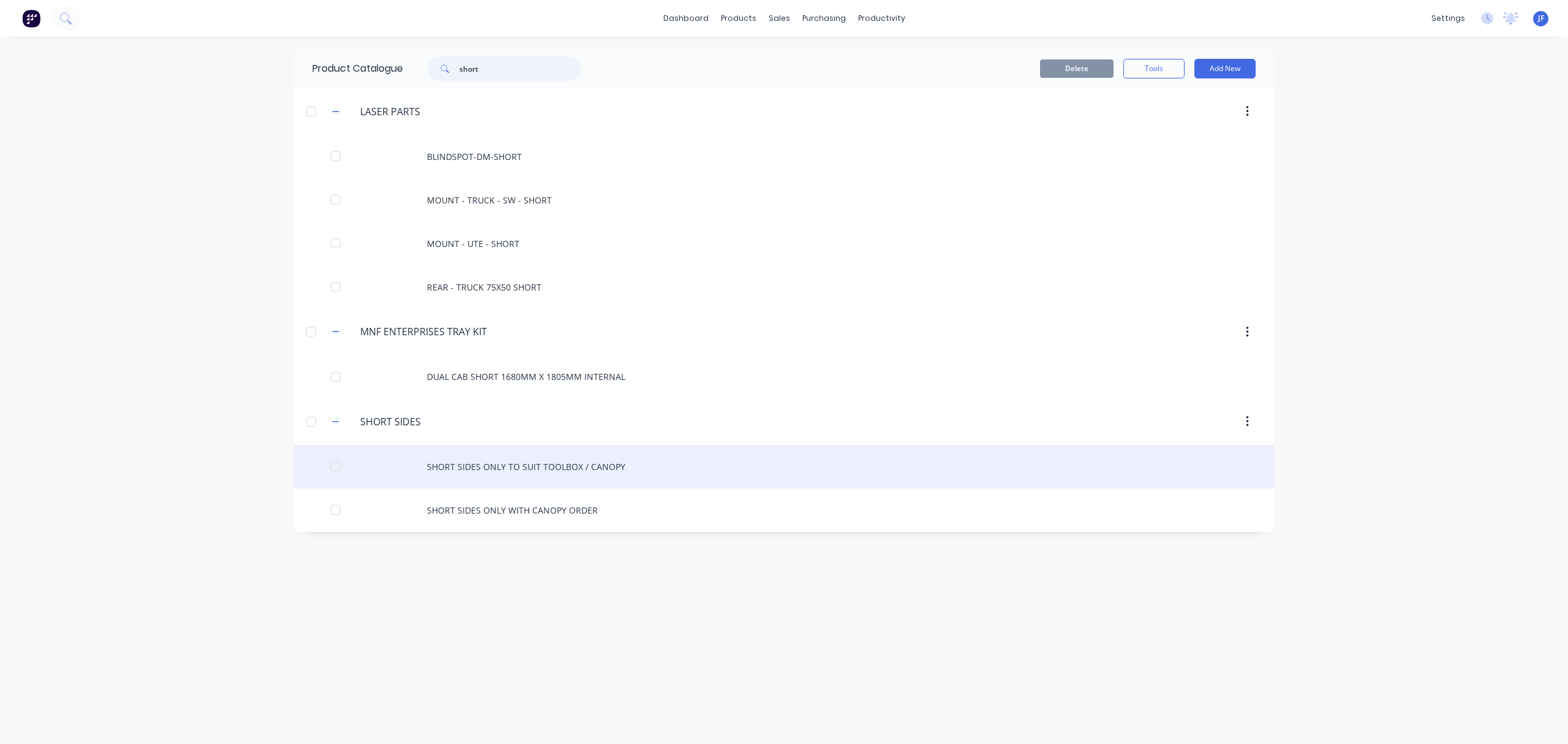
type input "short"
click at [548, 468] on div "SHORT SIDES ONLY TO SUIT TOOLBOX / CANOPY" at bounding box center [784, 466] width 980 height 44
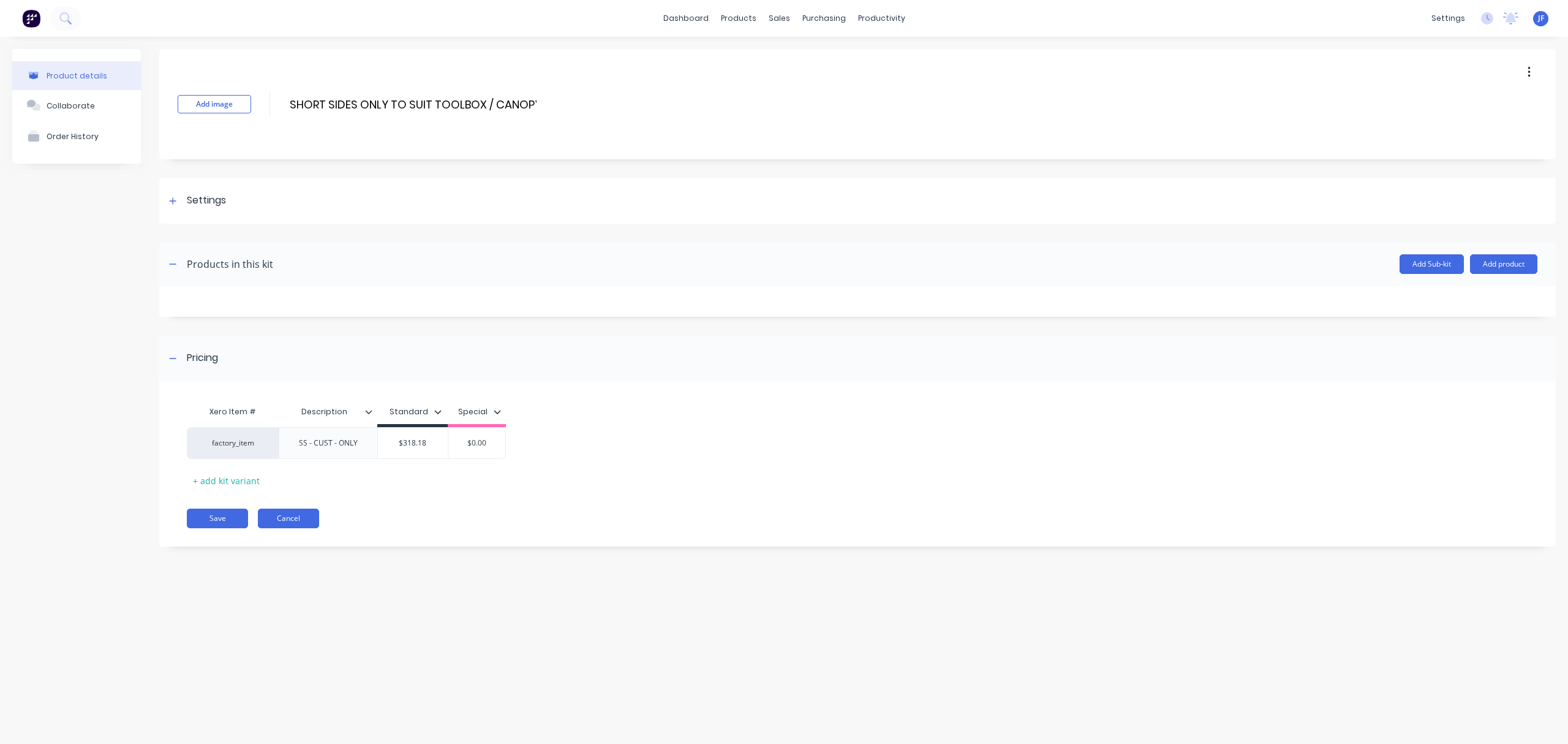
click at [290, 519] on button "Cancel" at bounding box center [288, 519] width 61 height 20
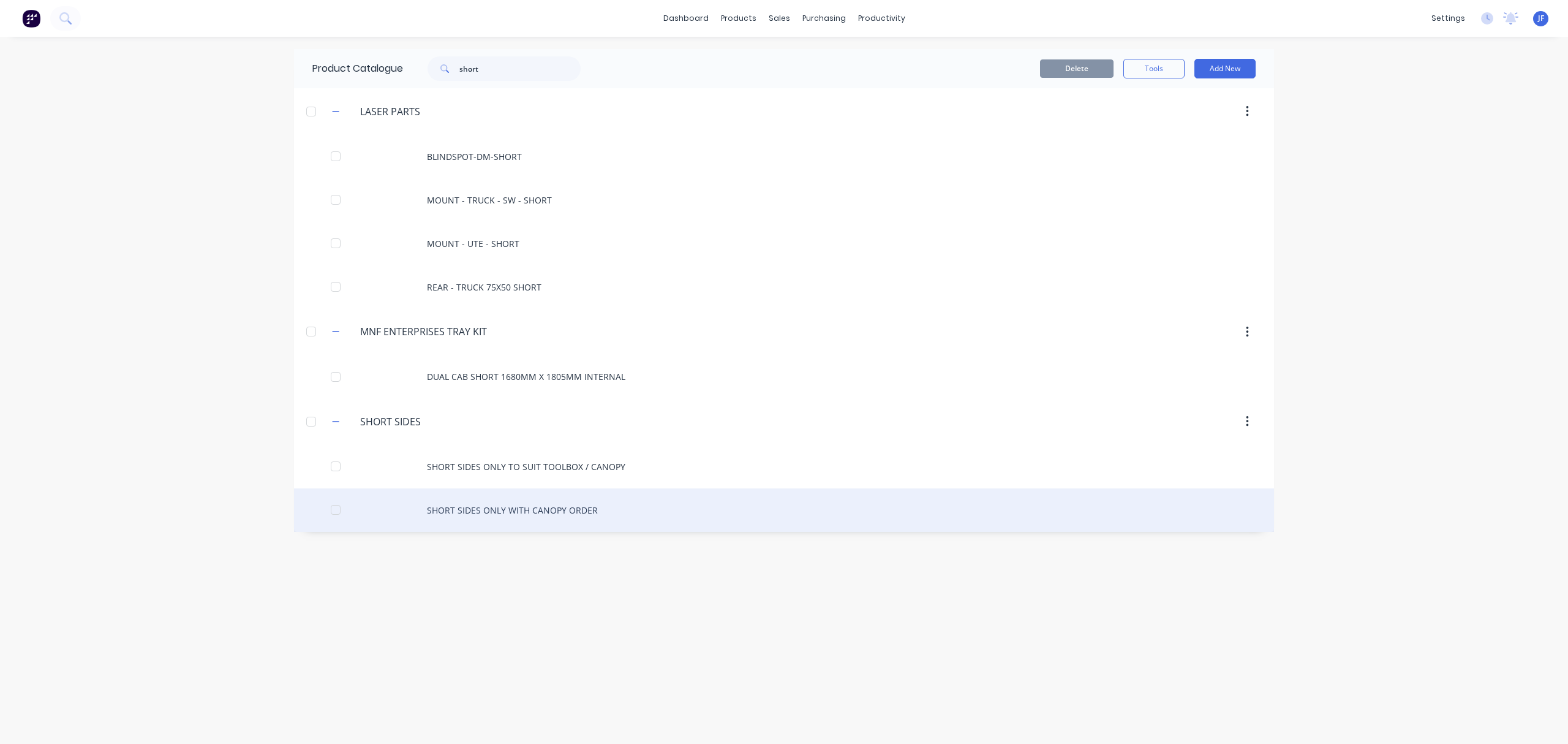
click at [440, 508] on div "SHORT SIDES ONLY WITH CANOPY ORDER" at bounding box center [784, 510] width 980 height 44
